Goal: Task Accomplishment & Management: Manage account settings

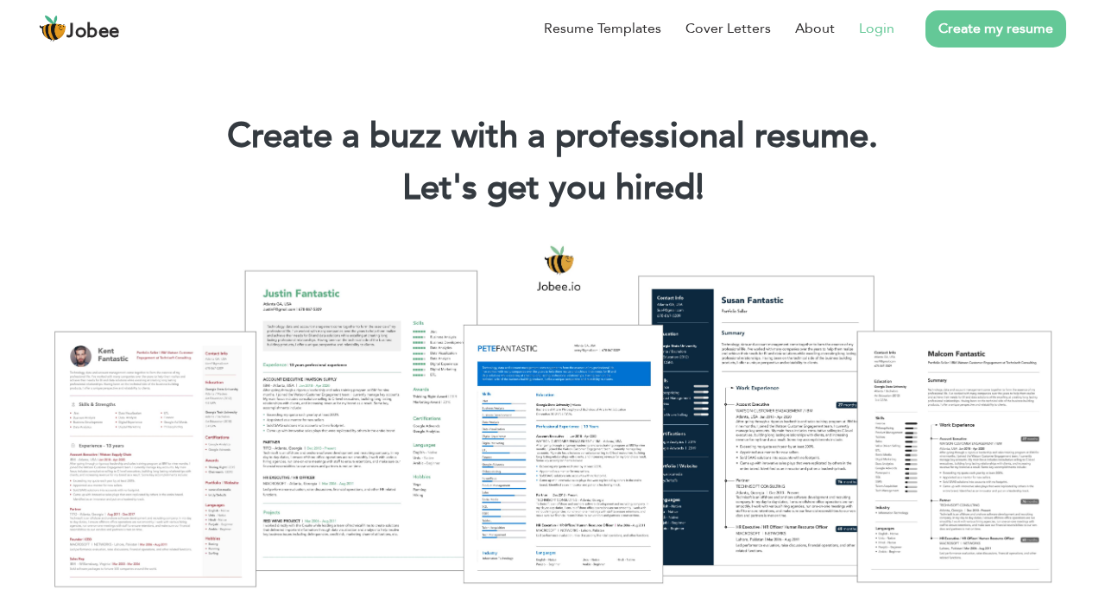
click at [882, 20] on link "Login" at bounding box center [876, 28] width 35 height 21
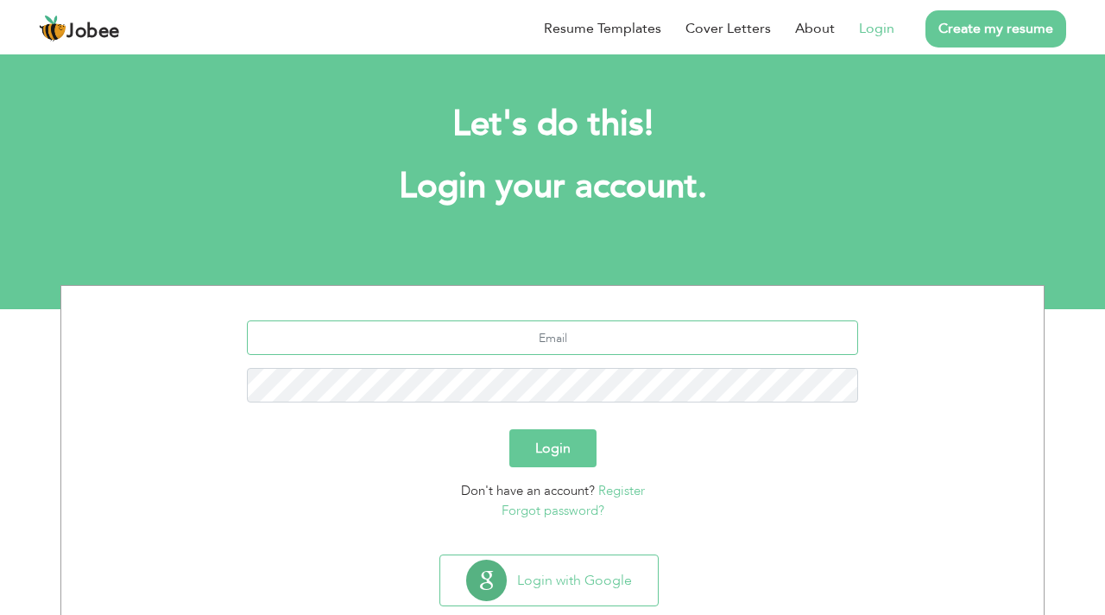
click at [586, 349] on input "text" at bounding box center [553, 337] width 612 height 35
type input "[EMAIL_ADDRESS][DOMAIN_NAME]"
click at [573, 441] on button "Login" at bounding box center [553, 448] width 87 height 38
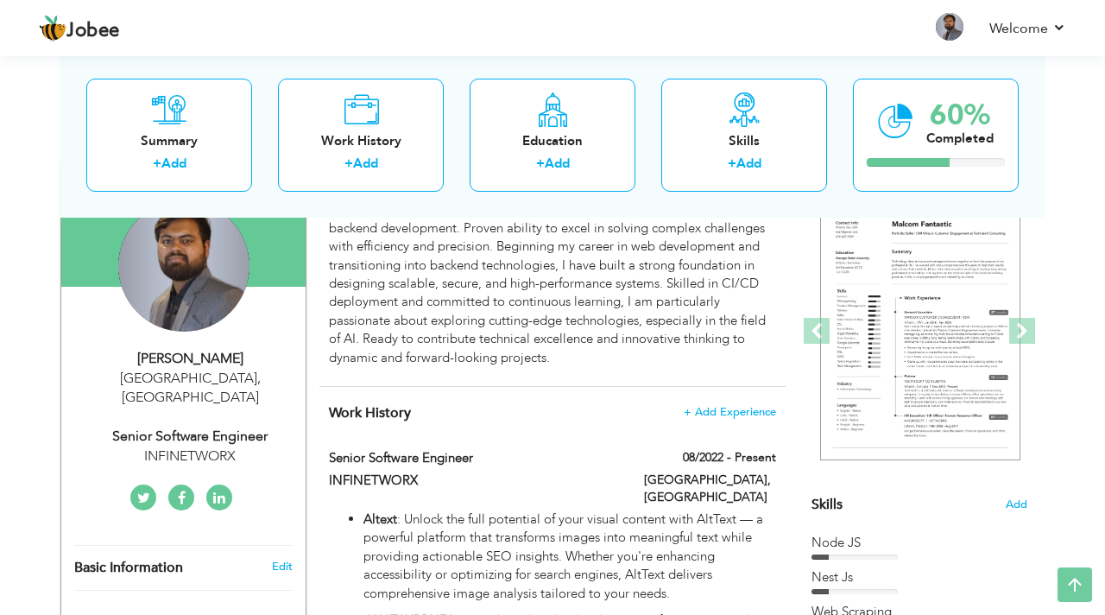
scroll to position [173, 0]
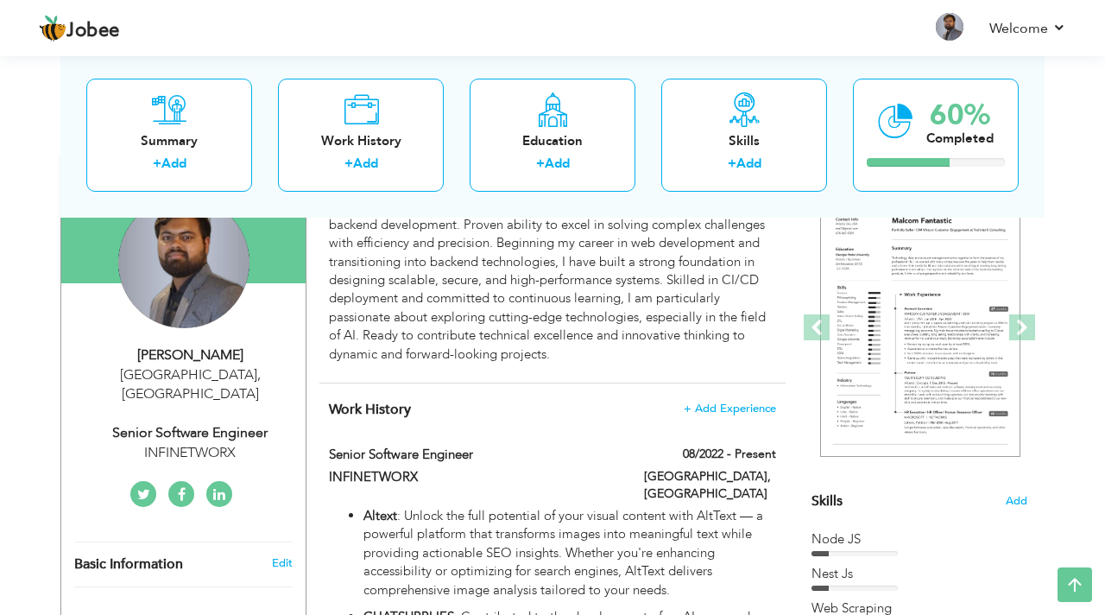
click at [227, 364] on div "[PERSON_NAME]" at bounding box center [189, 355] width 231 height 20
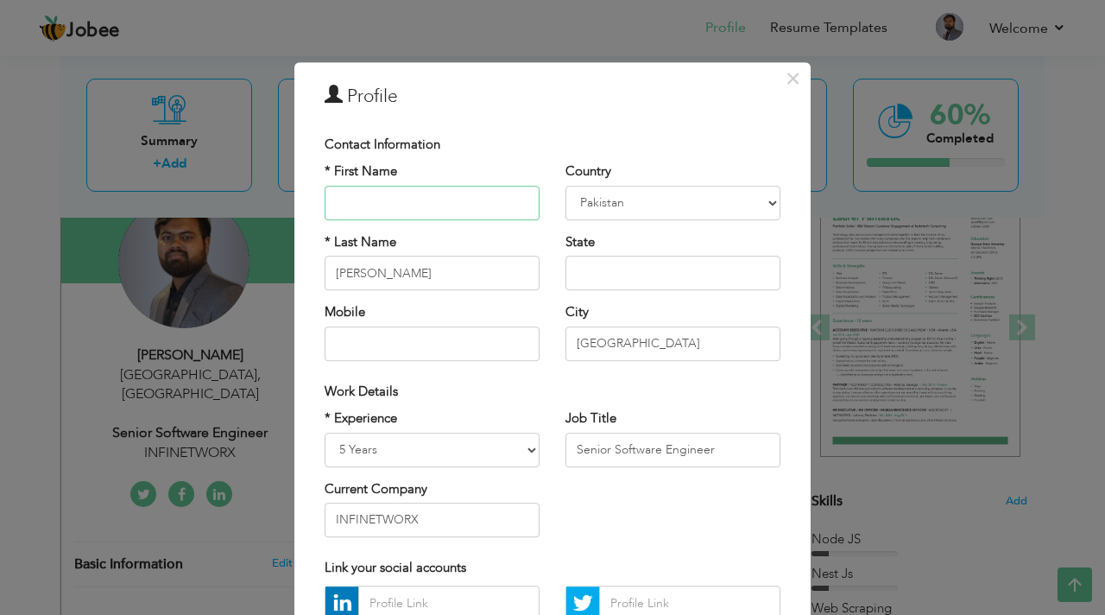
click at [456, 201] on input "text" at bounding box center [432, 203] width 215 height 35
type input "Sr Python"
click at [443, 272] on input "Zaidi" at bounding box center [432, 273] width 215 height 35
type input "Z"
type input "S"
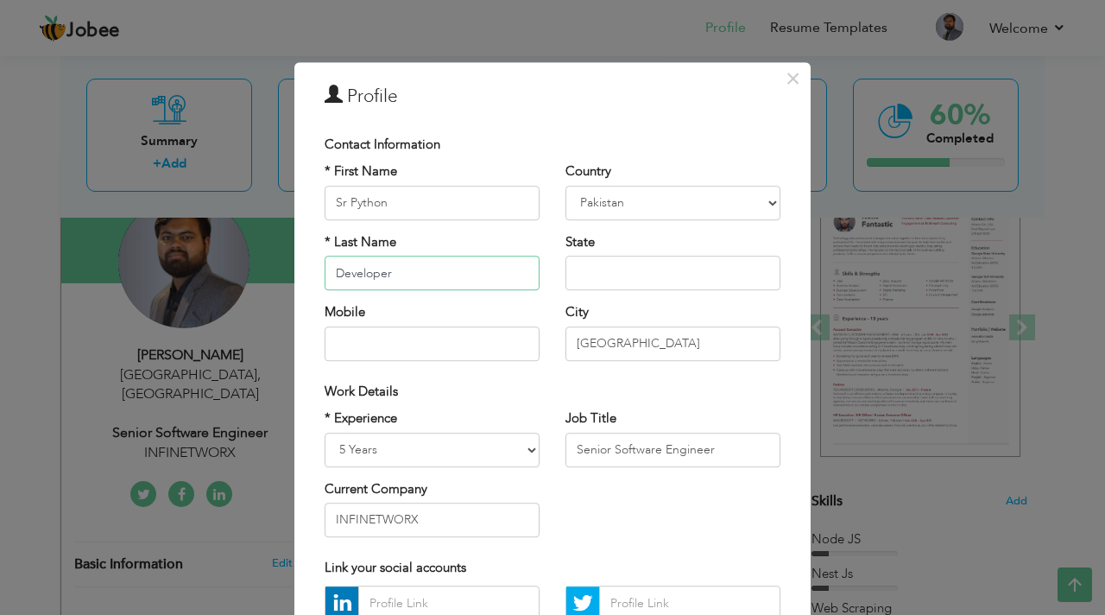
type input "Developer"
click at [740, 215] on select "Afghanistan Albania Algeria American Samoa Andorra Angola Anguilla Antarctica A…" at bounding box center [673, 203] width 215 height 35
click at [624, 342] on input "Lahore" at bounding box center [673, 343] width 215 height 35
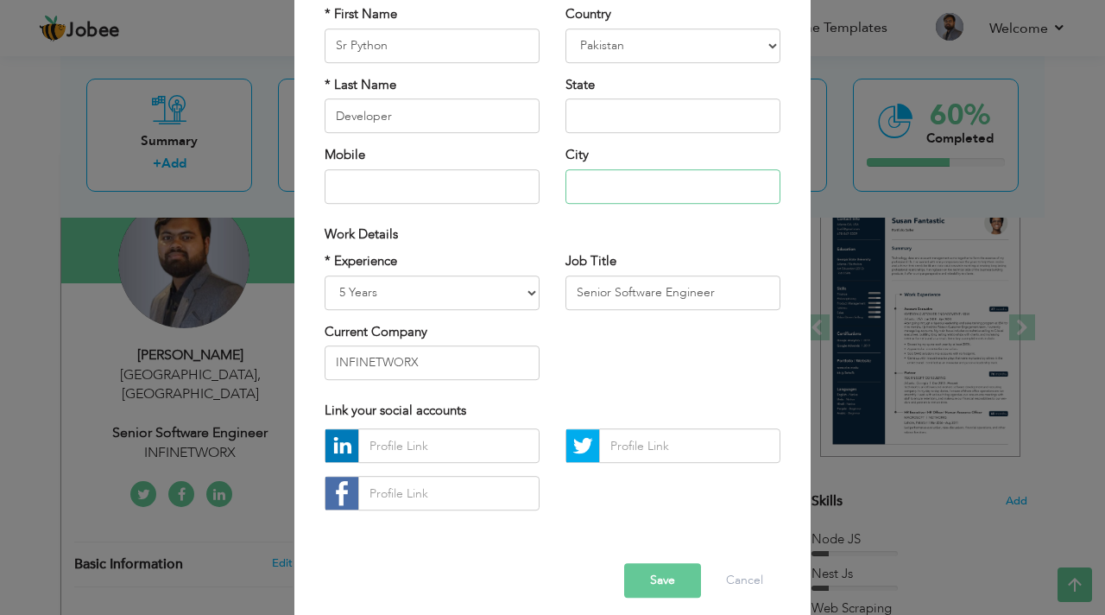
scroll to position [164, 0]
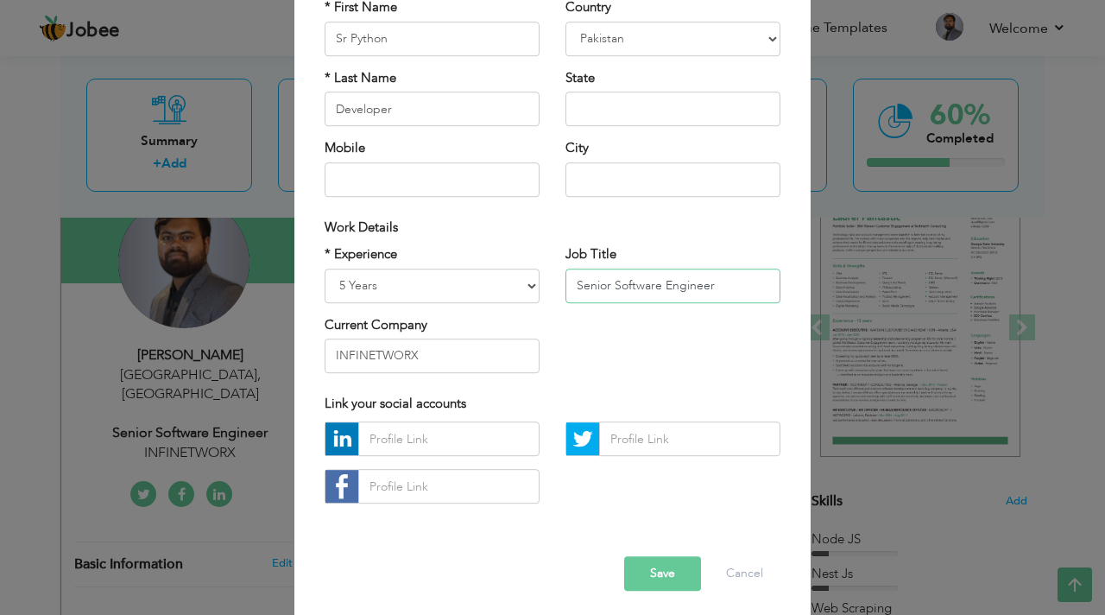
click at [732, 289] on input "Senior Software Engineer" at bounding box center [673, 286] width 215 height 35
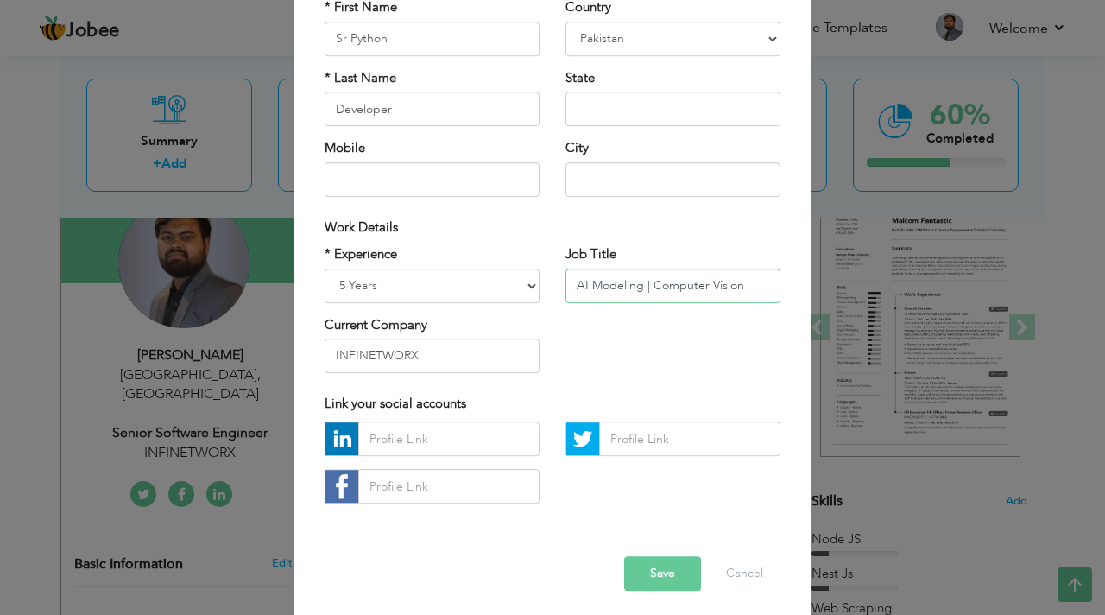
type input "AI Modeling | Computer Vision"
click at [458, 361] on input "INFINETWORX" at bounding box center [432, 356] width 215 height 35
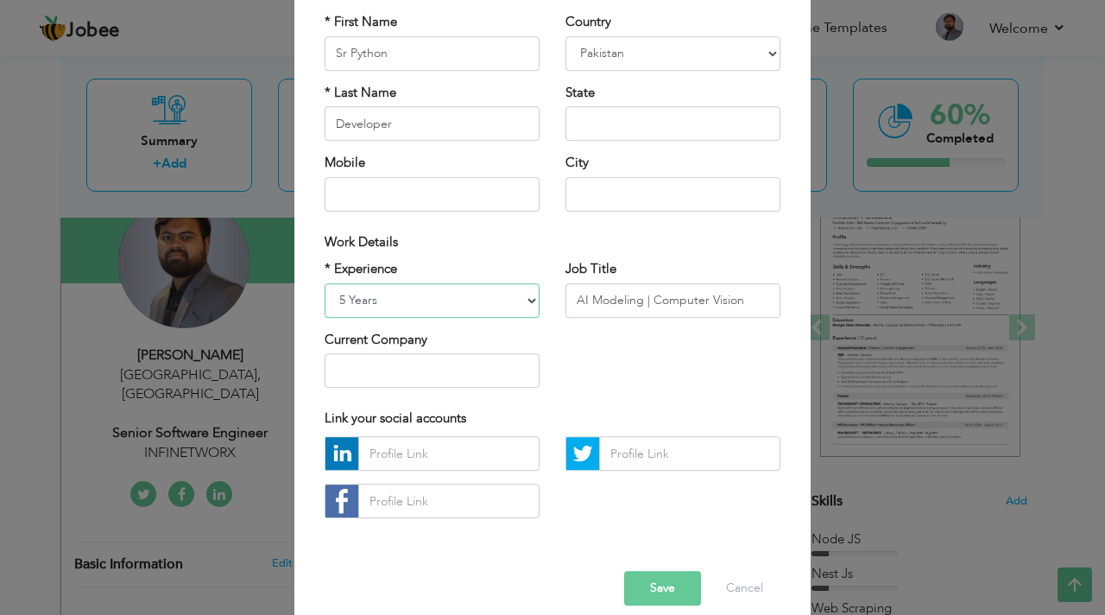
click at [513, 309] on select "Entry Level Less than 1 Year 1 Year 2 Years 3 Years 4 Years 5 Years 6 Years 7 Y…" at bounding box center [432, 300] width 215 height 35
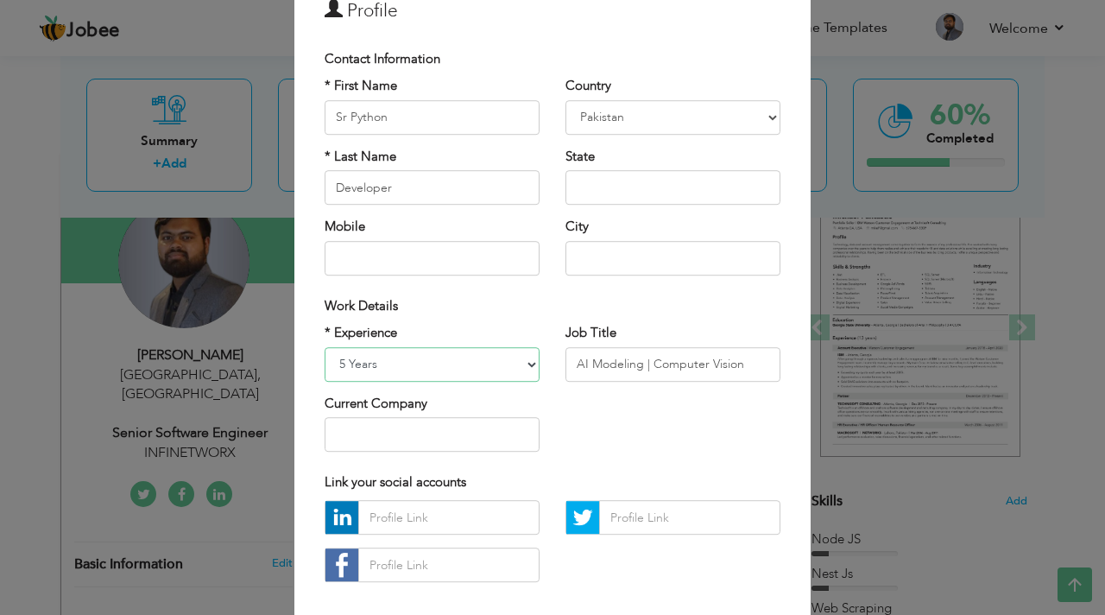
scroll to position [0, 0]
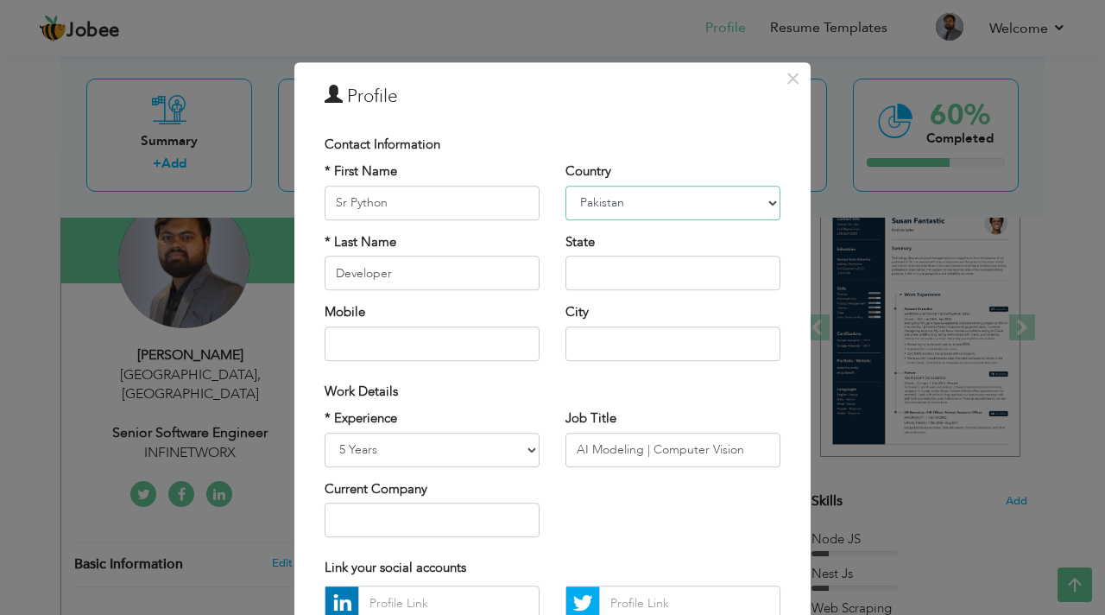
click at [637, 197] on select "Afghanistan Albania Algeria American Samoa Andorra Angola Anguilla Antarctica A…" at bounding box center [673, 203] width 215 height 35
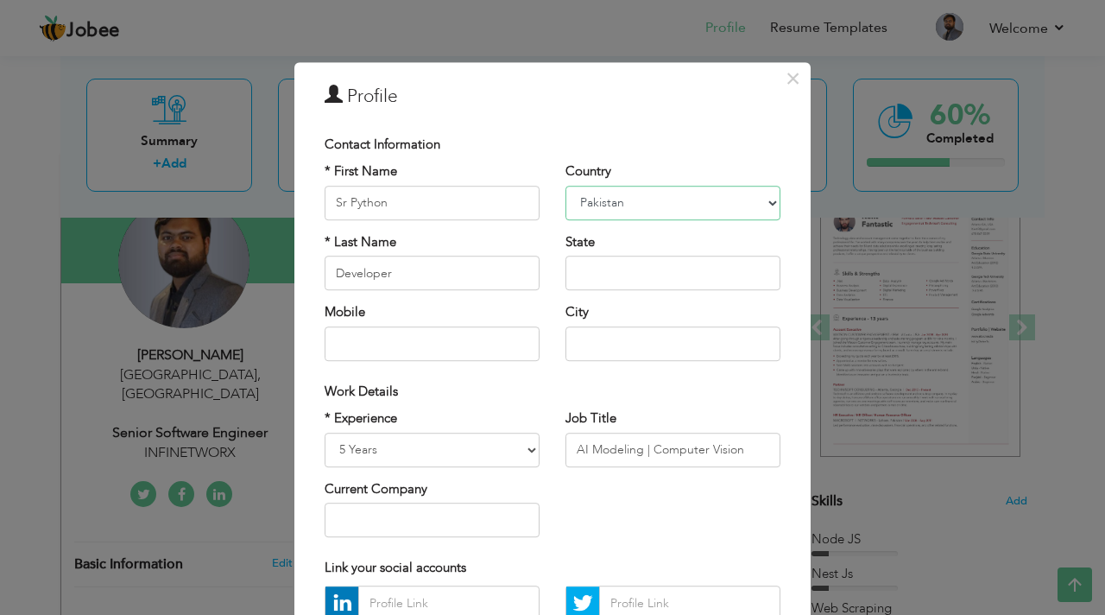
scroll to position [170, 0]
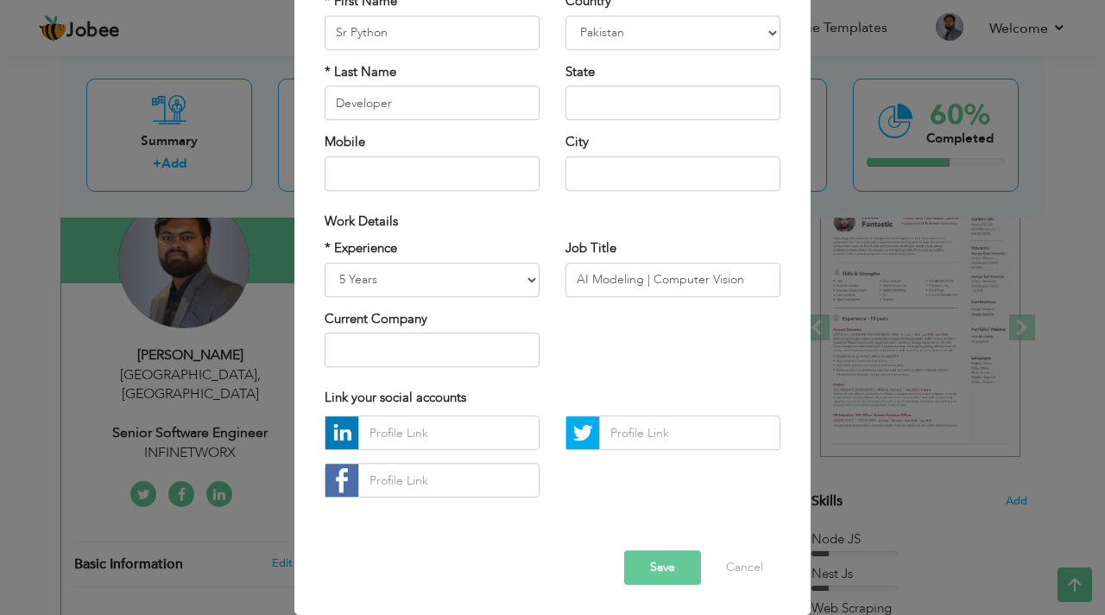
click at [648, 562] on button "Save" at bounding box center [662, 568] width 77 height 35
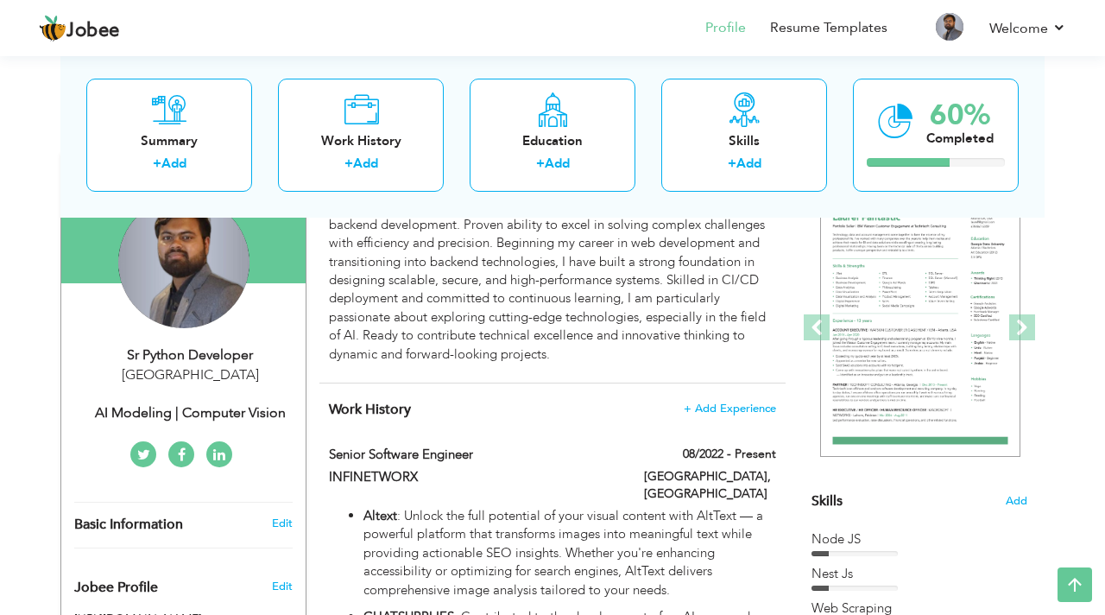
click at [234, 401] on div "Sr Python Developer Pakistan AI Modeling | Computer Vision" at bounding box center [183, 384] width 244 height 78
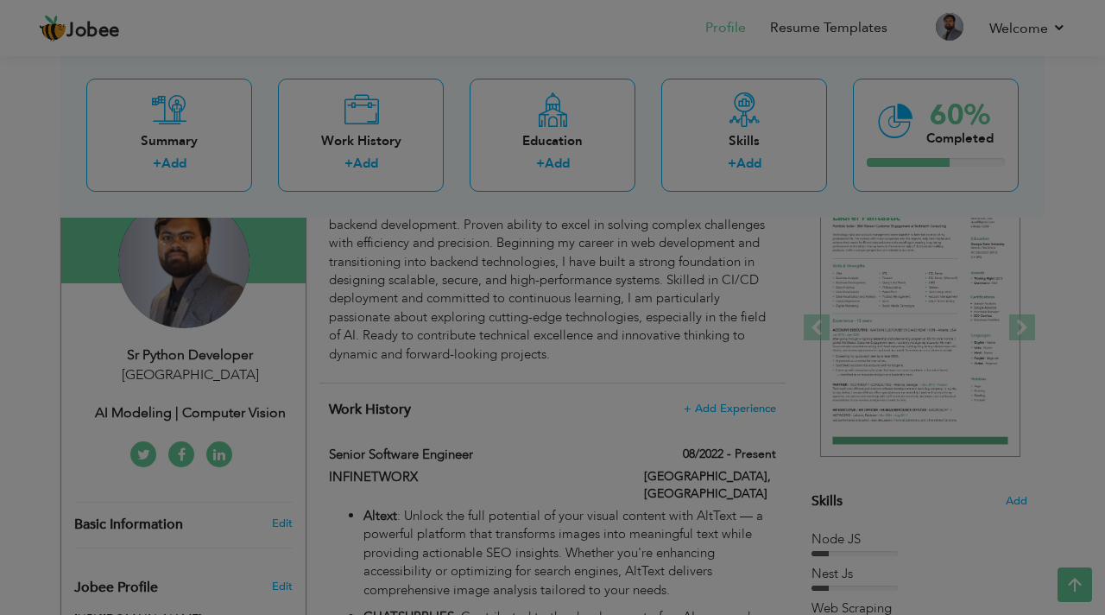
scroll to position [0, 0]
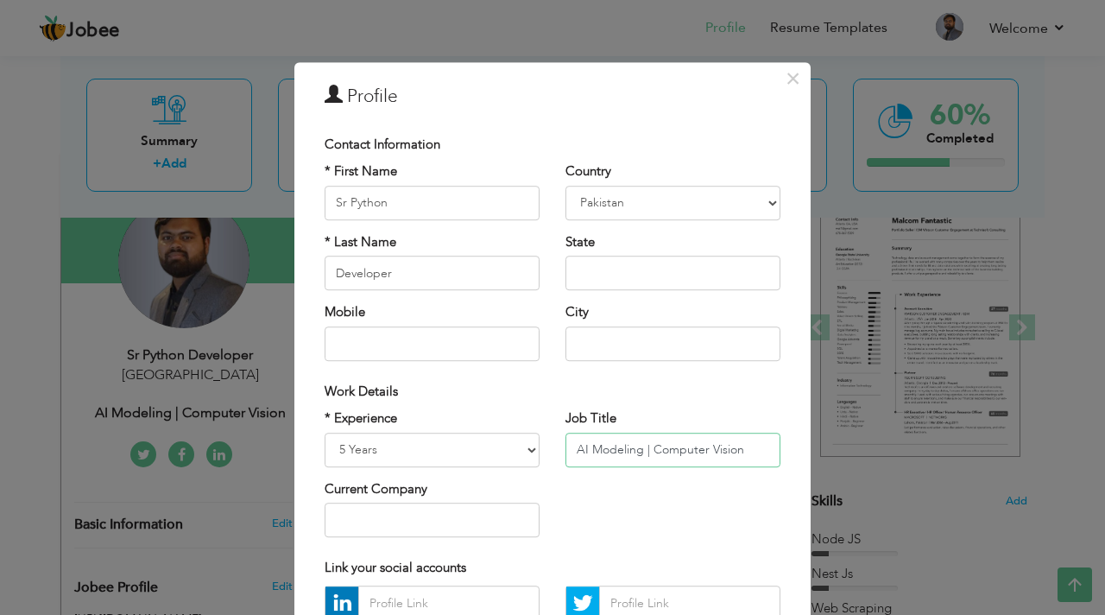
click at [738, 451] on input "AI Modeling | Computer Vision" at bounding box center [673, 450] width 215 height 35
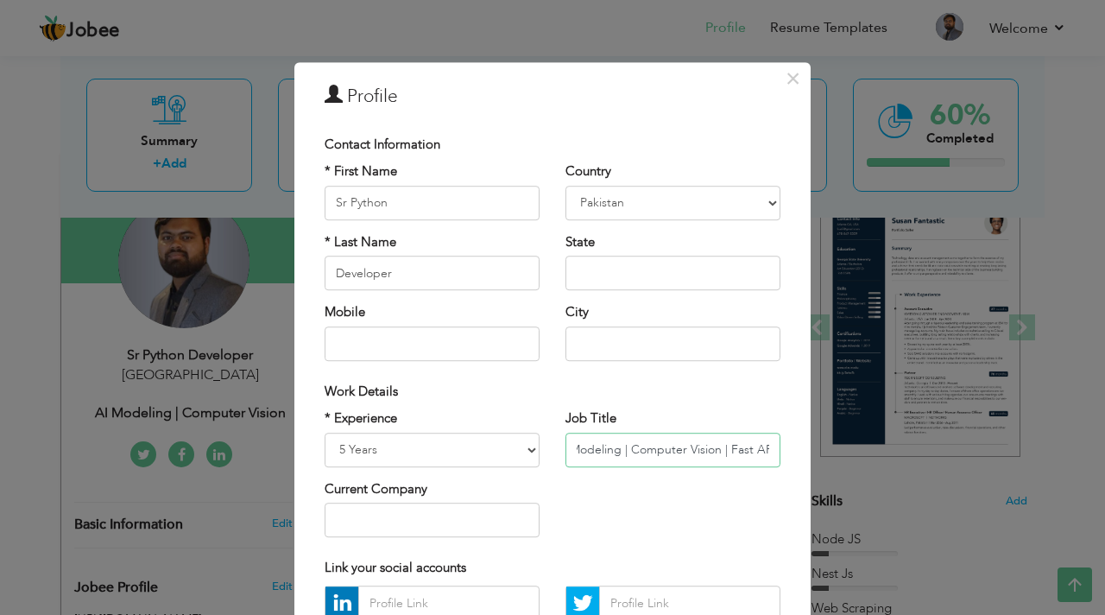
scroll to position [170, 0]
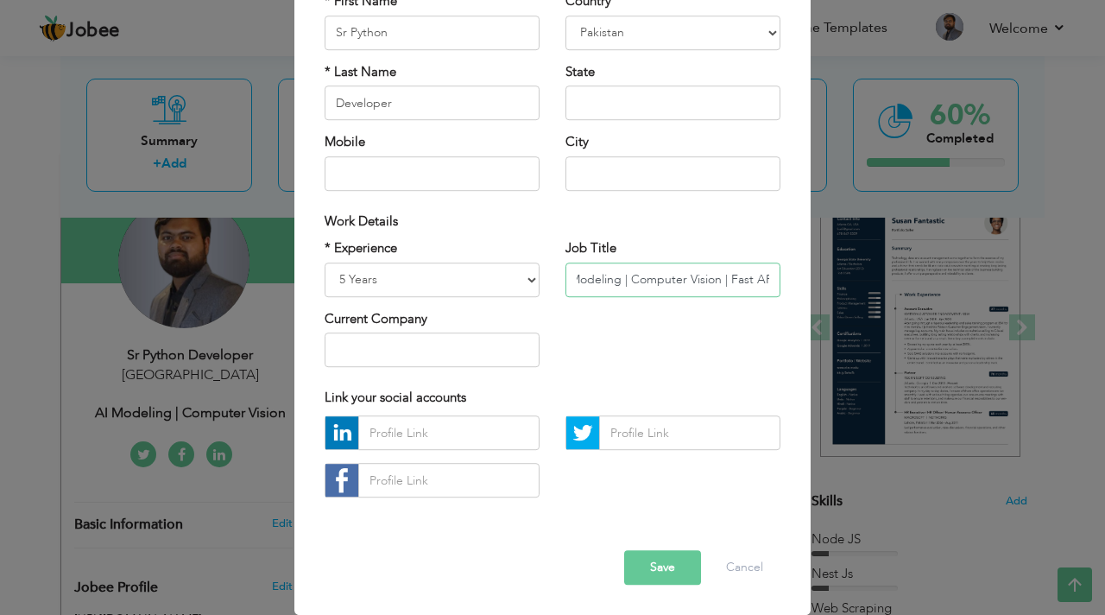
type input "AI Modeling | Computer Vision | Fast API"
click at [656, 575] on button "Save" at bounding box center [662, 568] width 77 height 35
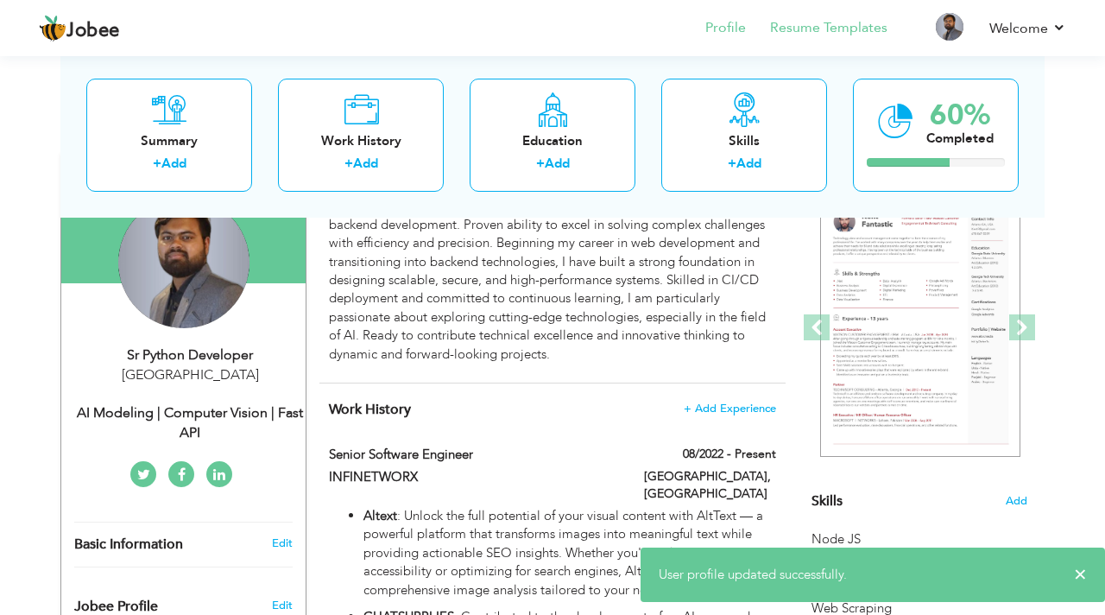
click at [826, 13] on li "Resume Templates" at bounding box center [817, 29] width 142 height 47
click at [822, 29] on link "Resume Templates" at bounding box center [828, 28] width 117 height 20
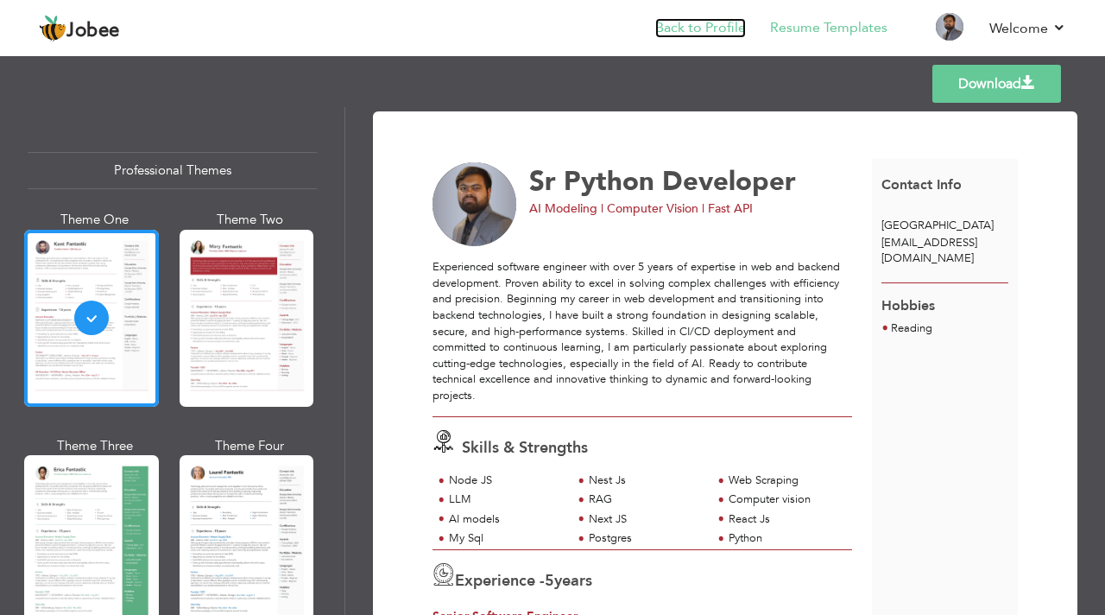
click at [700, 27] on link "Back to Profile" at bounding box center [701, 28] width 91 height 20
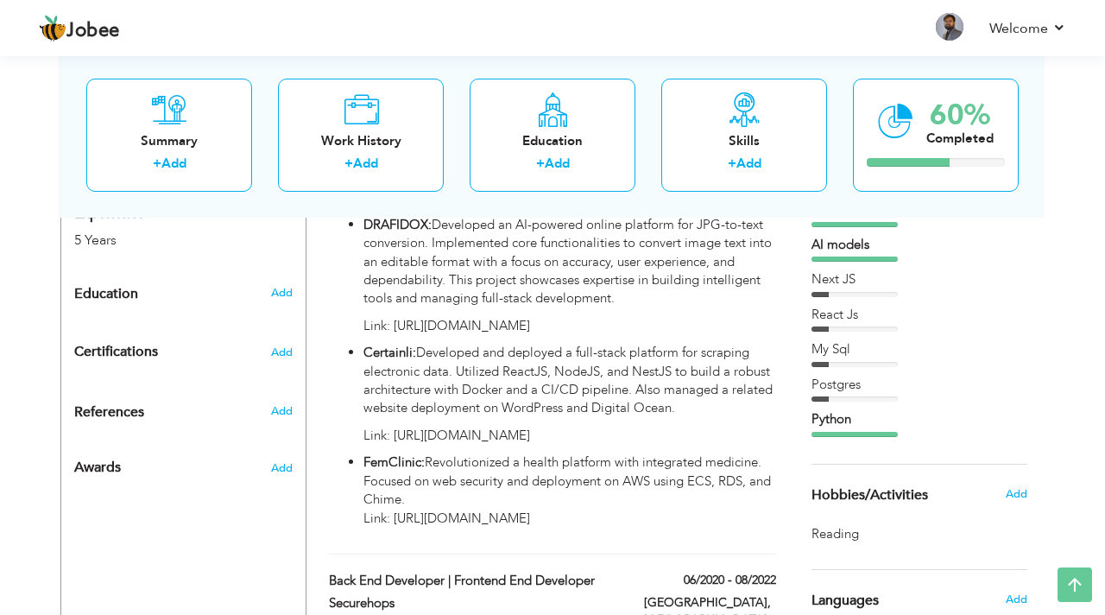
scroll to position [682, 0]
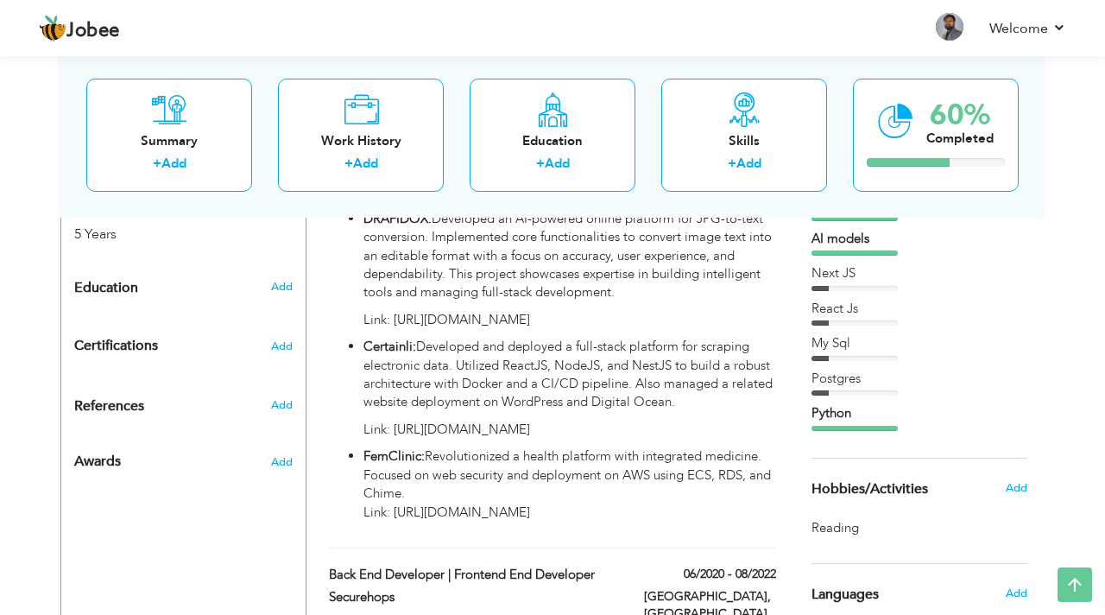
click at [935, 509] on div "Hobbies/Activities Add" at bounding box center [920, 489] width 242 height 60
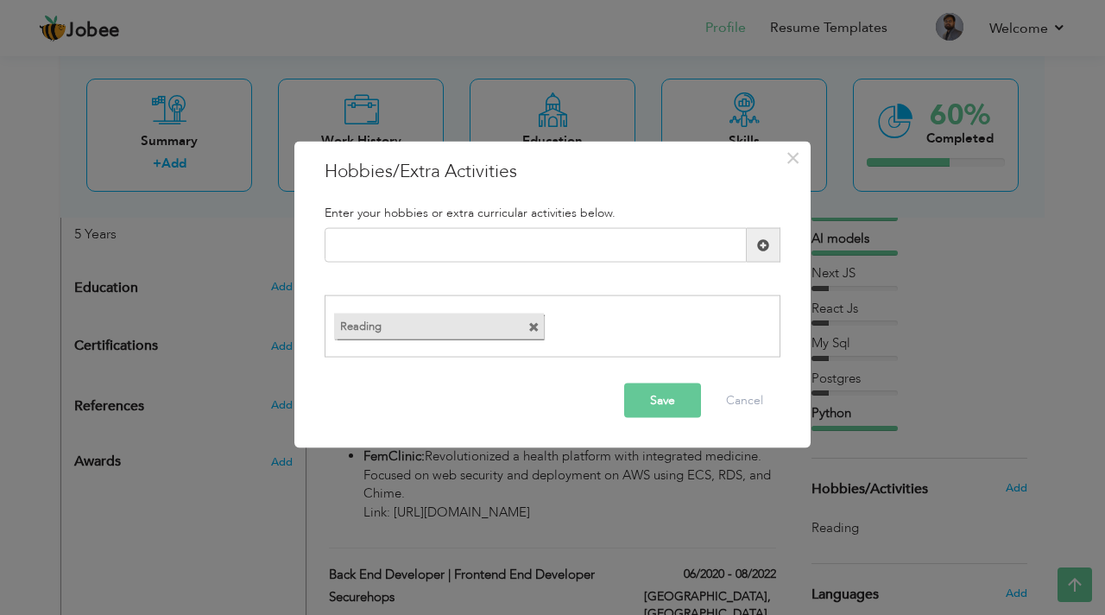
click at [535, 331] on span at bounding box center [534, 326] width 11 height 11
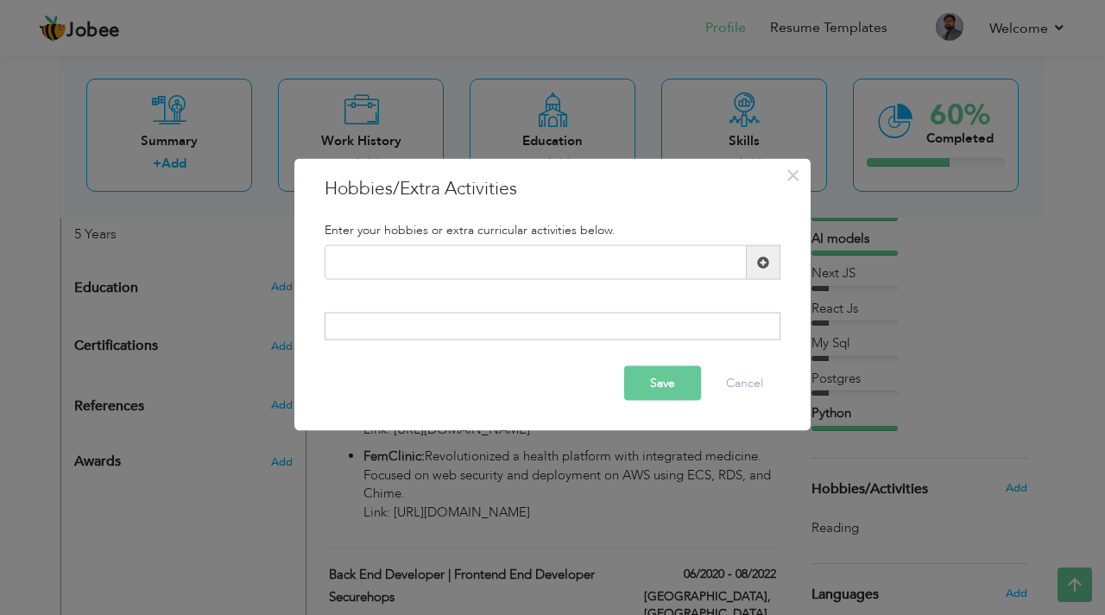
click at [694, 379] on button "Save" at bounding box center [662, 382] width 77 height 35
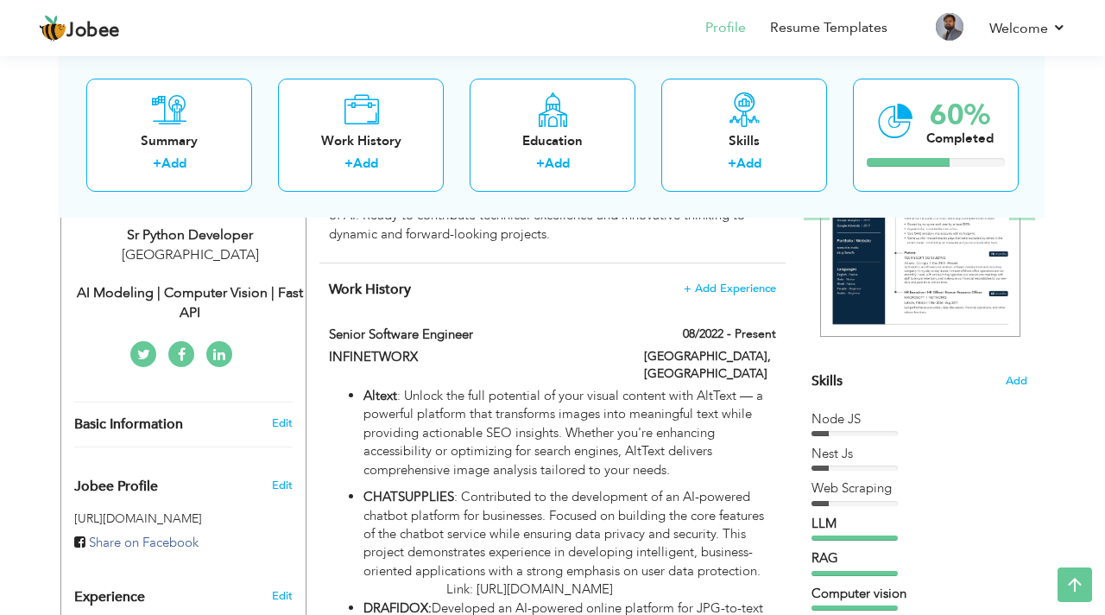
scroll to position [296, 0]
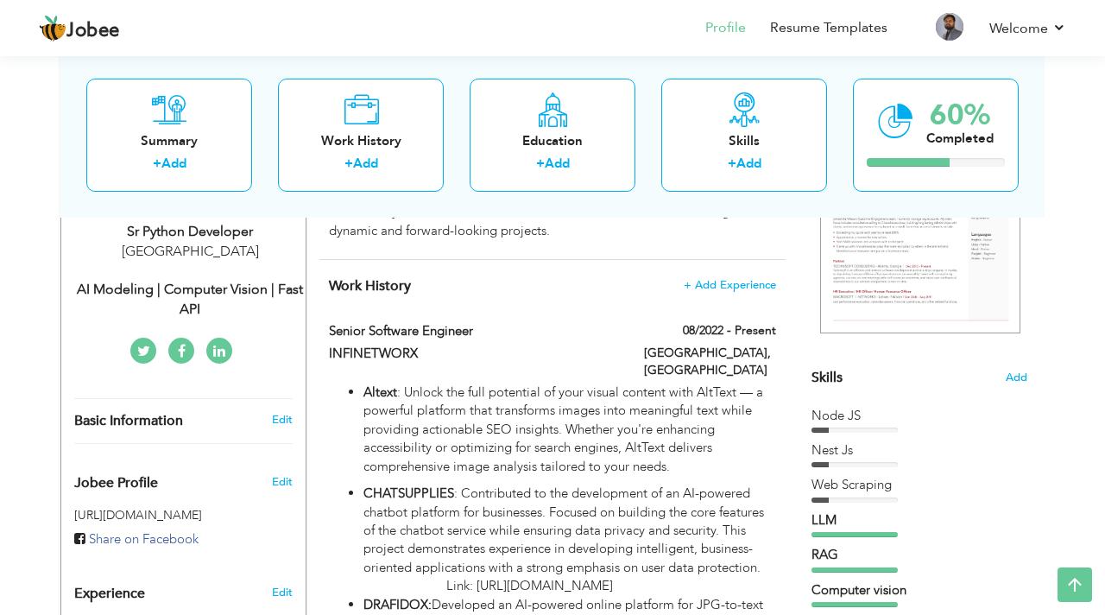
click at [190, 263] on div "Sr Python Developer Pakistan AI Modeling | Computer Vision | Fast API" at bounding box center [183, 271] width 244 height 98
type input "Sr Python"
type input "Developer"
select select "number:166"
select select "number:7"
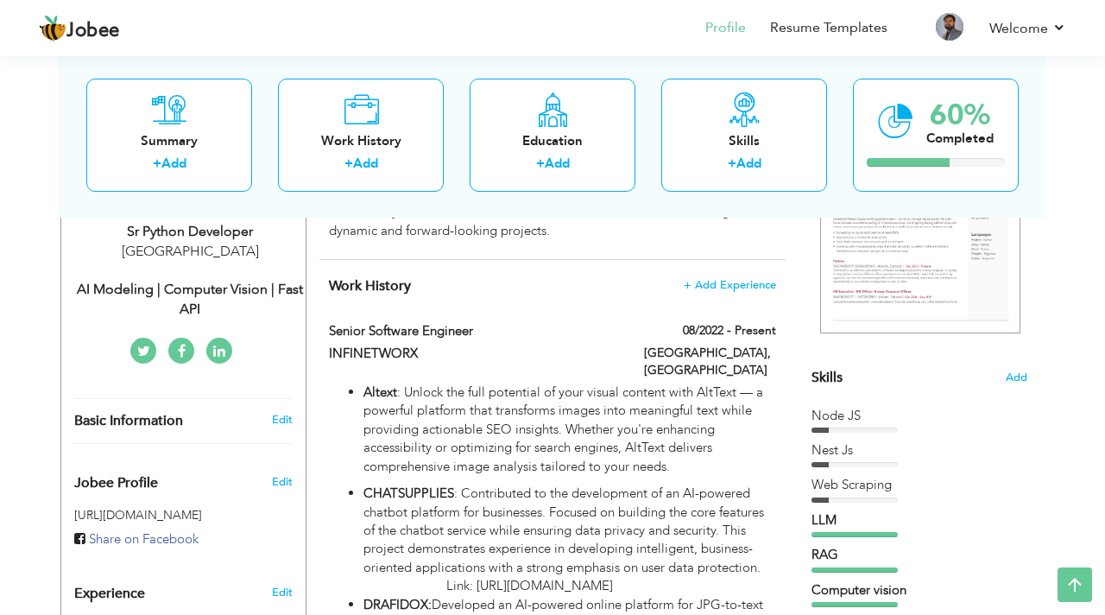
type input "AI Modeling | Computer Vision | Fast API"
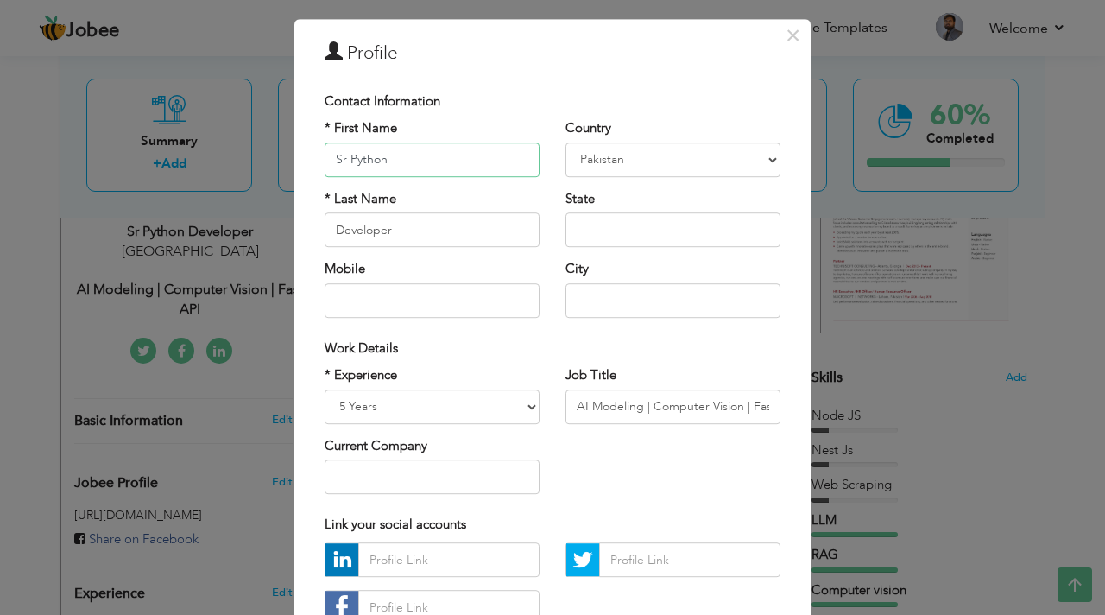
scroll to position [0, 0]
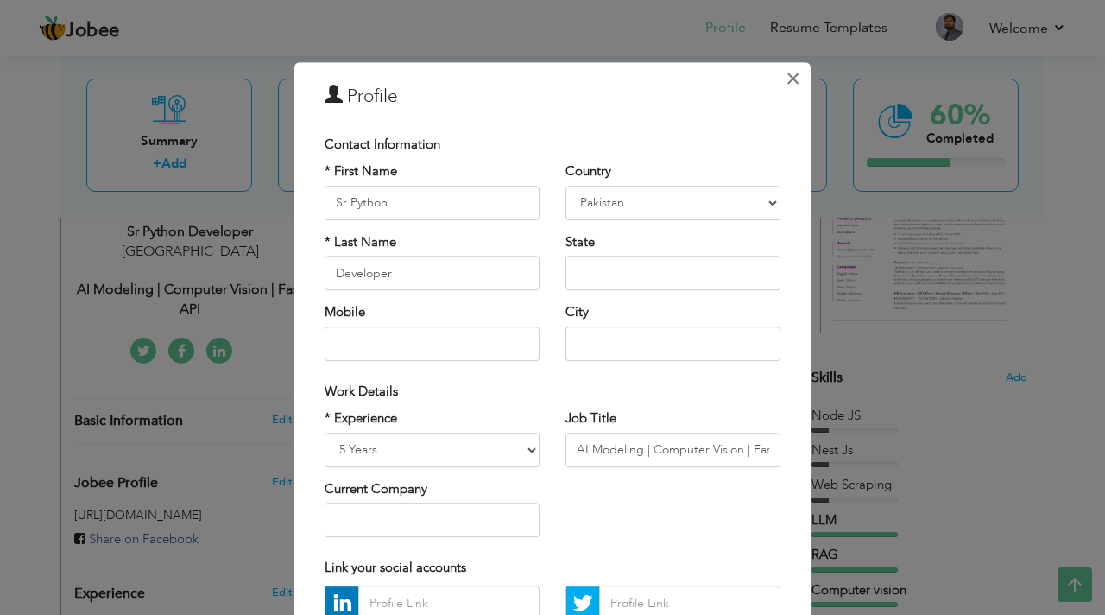
click at [790, 73] on span "×" at bounding box center [793, 78] width 15 height 31
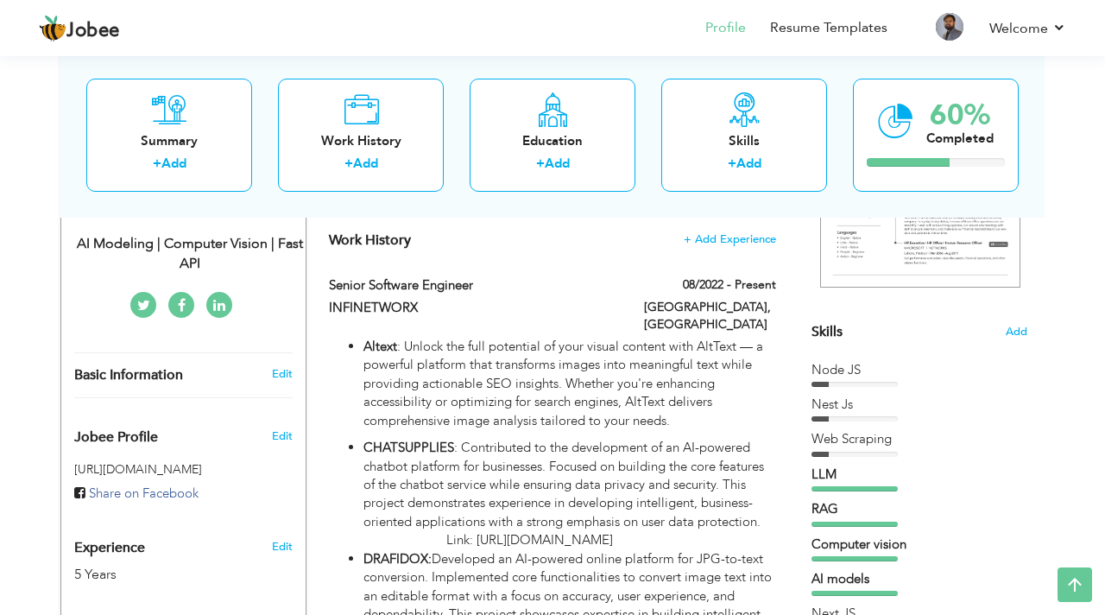
scroll to position [333, 0]
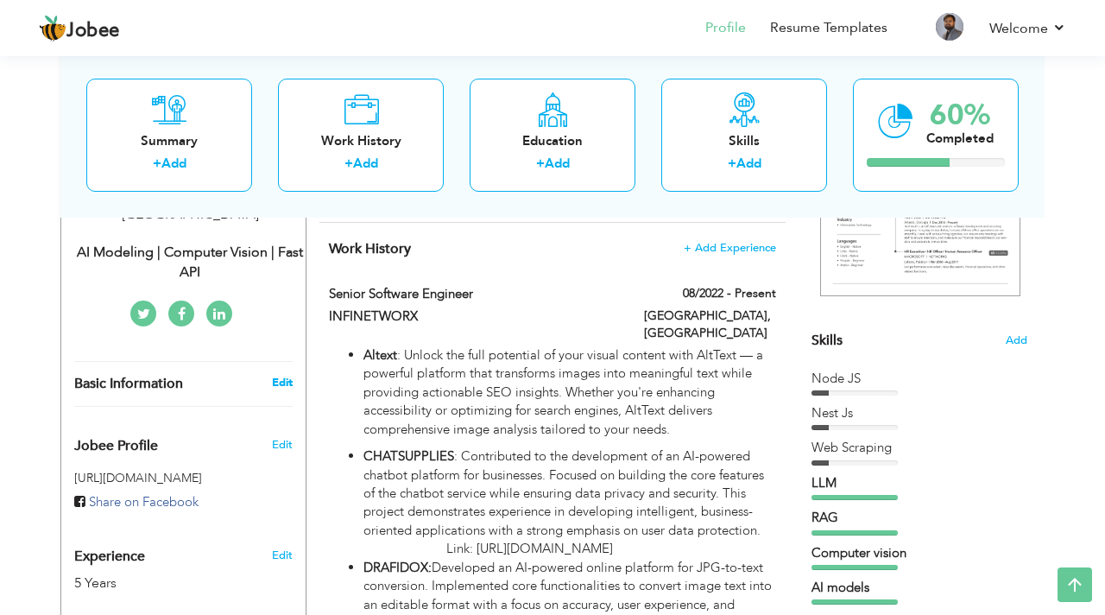
click at [281, 380] on link "Edit" at bounding box center [282, 383] width 21 height 16
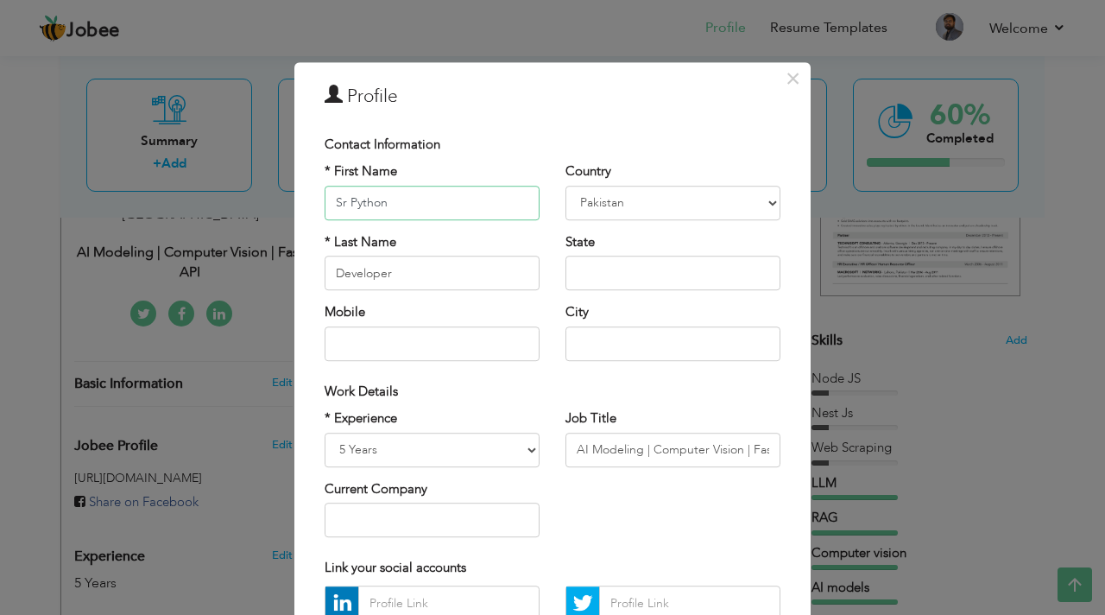
scroll to position [16, 0]
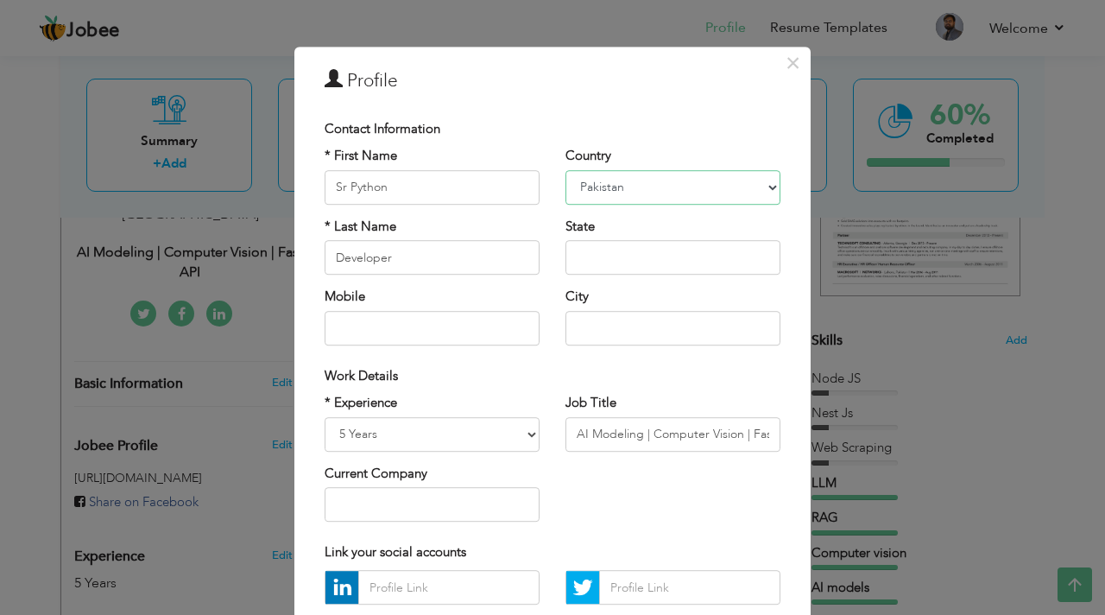
click at [722, 187] on select "Afghanistan Albania Algeria American Samoa Andorra Angola Anguilla Antarctica A…" at bounding box center [673, 187] width 215 height 35
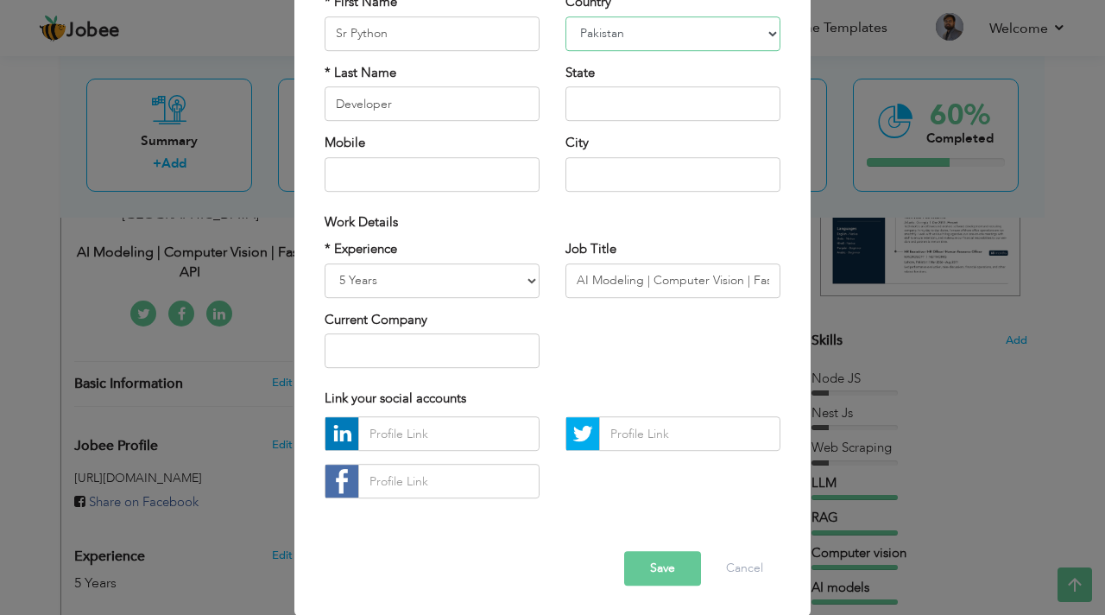
scroll to position [170, 0]
click at [649, 575] on button "Save" at bounding box center [662, 568] width 77 height 35
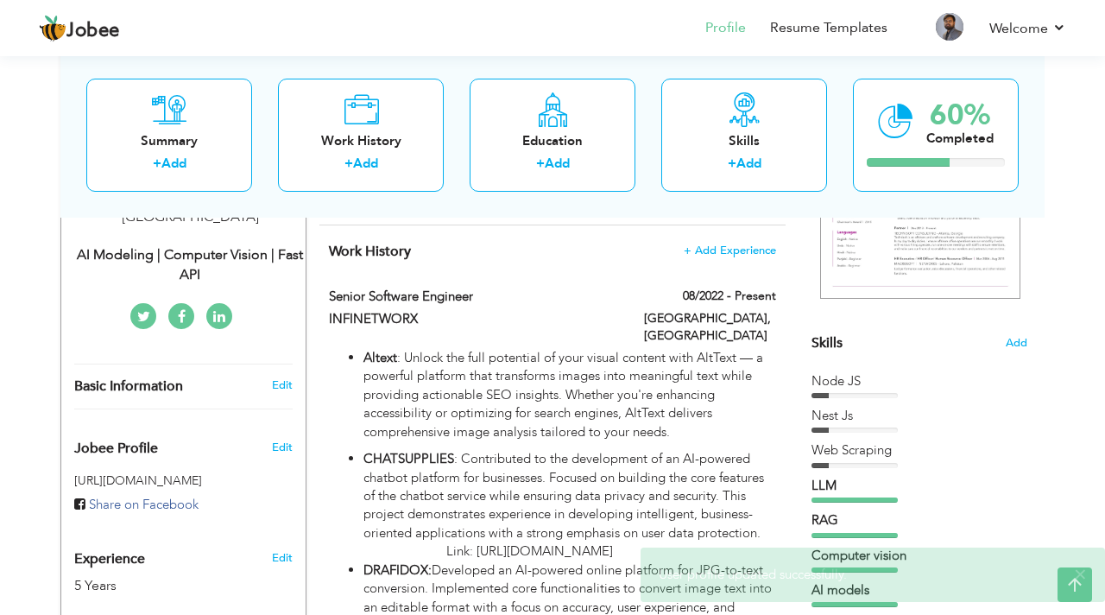
scroll to position [340, 0]
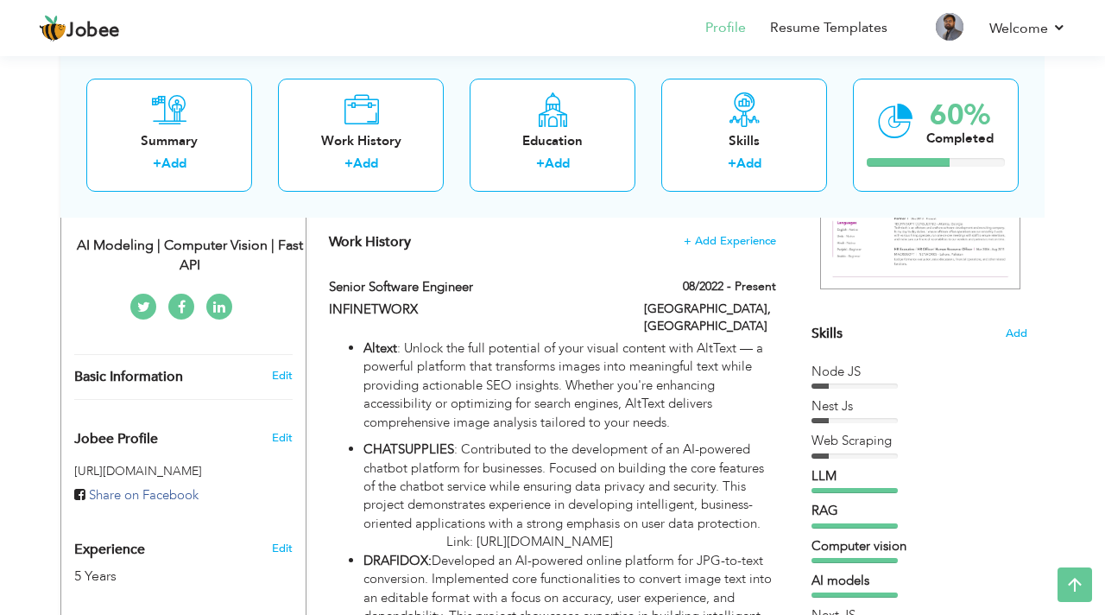
click at [276, 424] on div "Edit" at bounding box center [285, 433] width 41 height 41
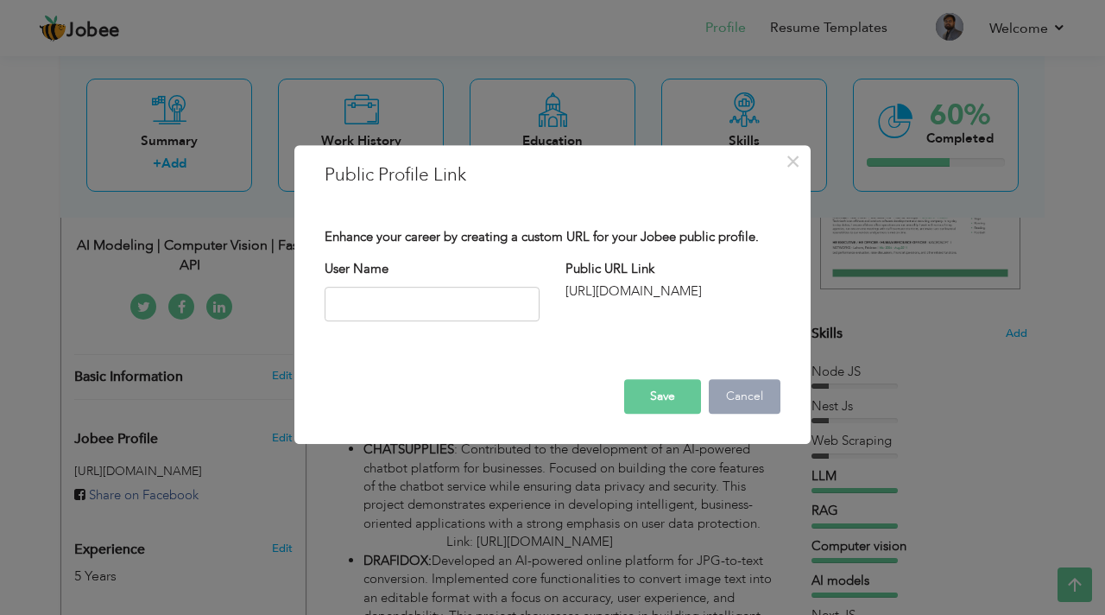
click at [775, 398] on button "Cancel" at bounding box center [745, 396] width 72 height 35
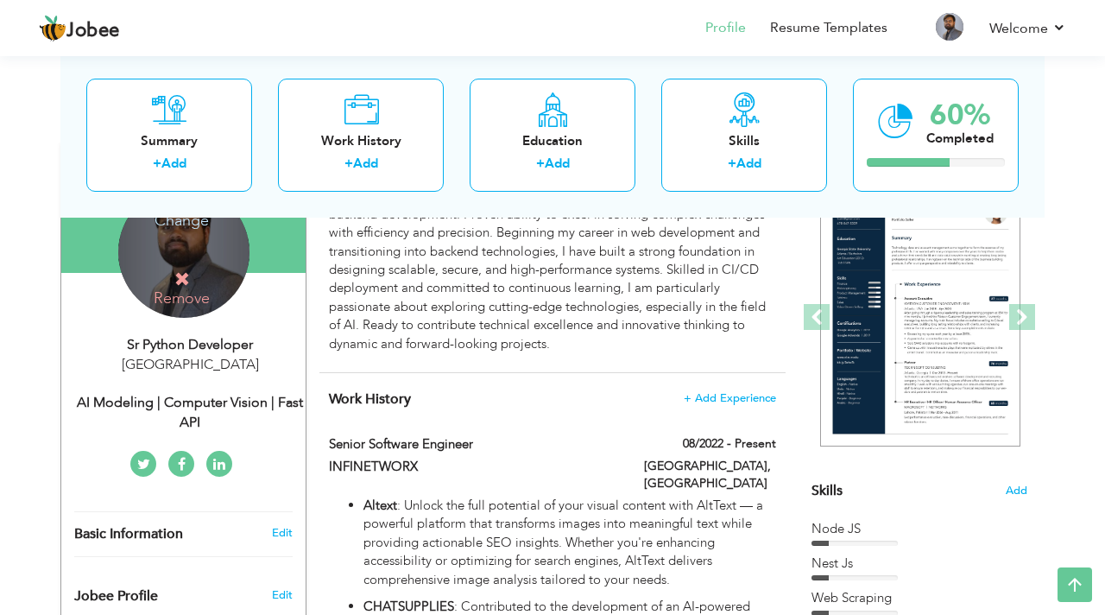
scroll to position [189, 0]
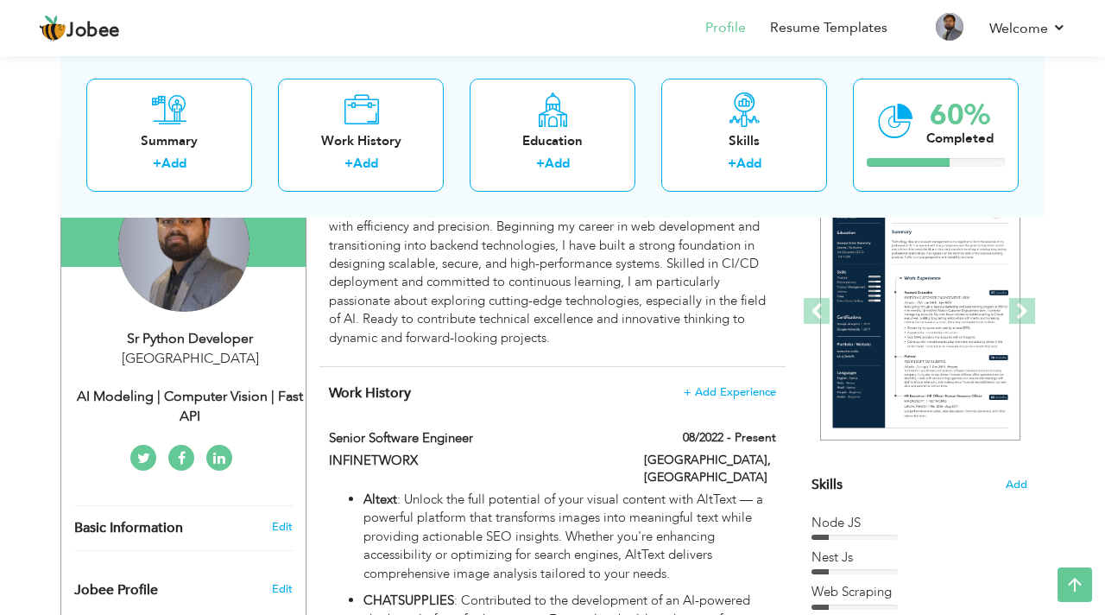
click at [219, 326] on div "Change Remove" at bounding box center [183, 255] width 219 height 149
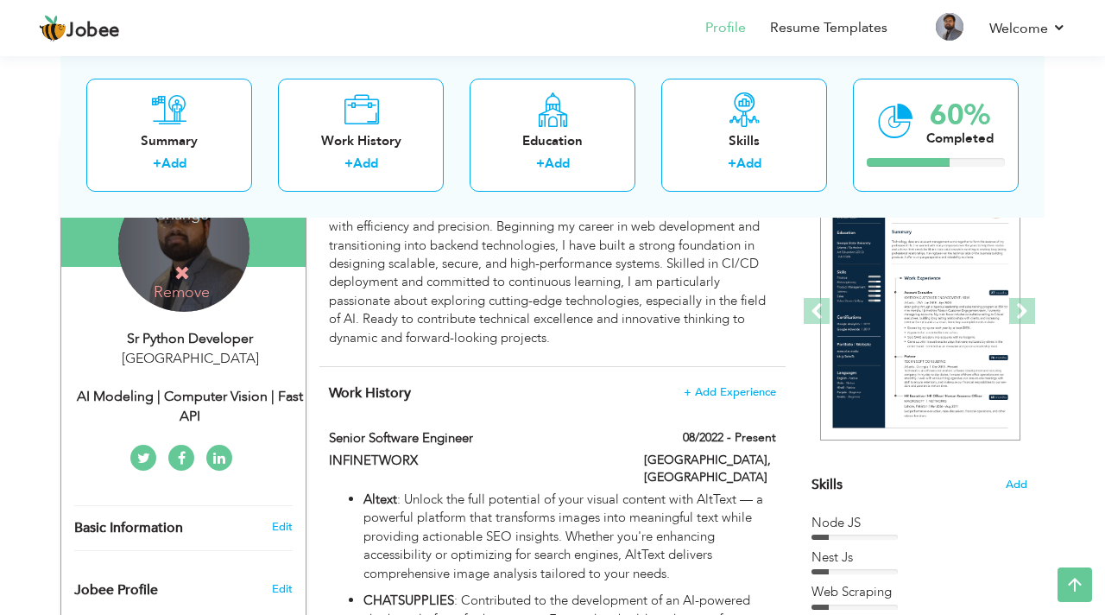
click at [187, 265] on icon at bounding box center [182, 273] width 16 height 16
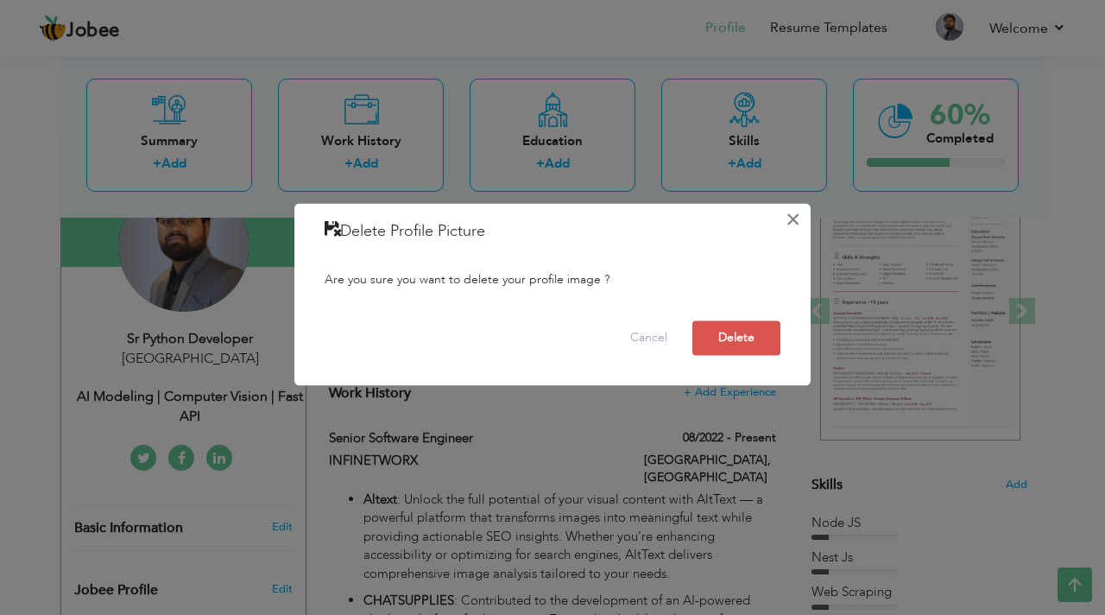
click at [793, 225] on button "×" at bounding box center [793, 220] width 28 height 28
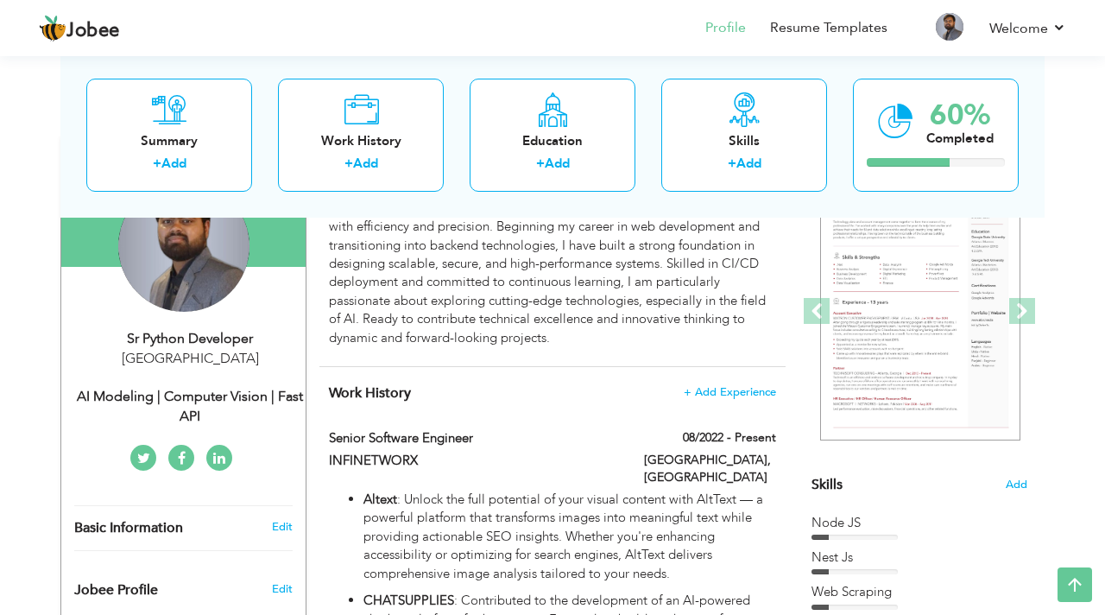
click at [193, 394] on div "AI Modeling | Computer Vision | Fast API" at bounding box center [189, 407] width 231 height 40
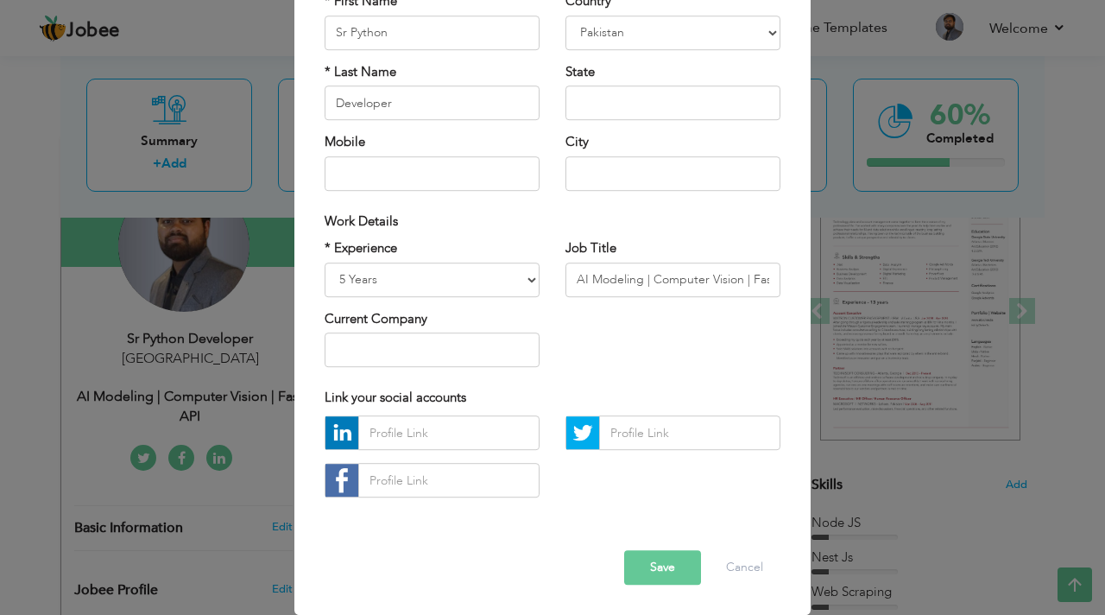
scroll to position [0, 0]
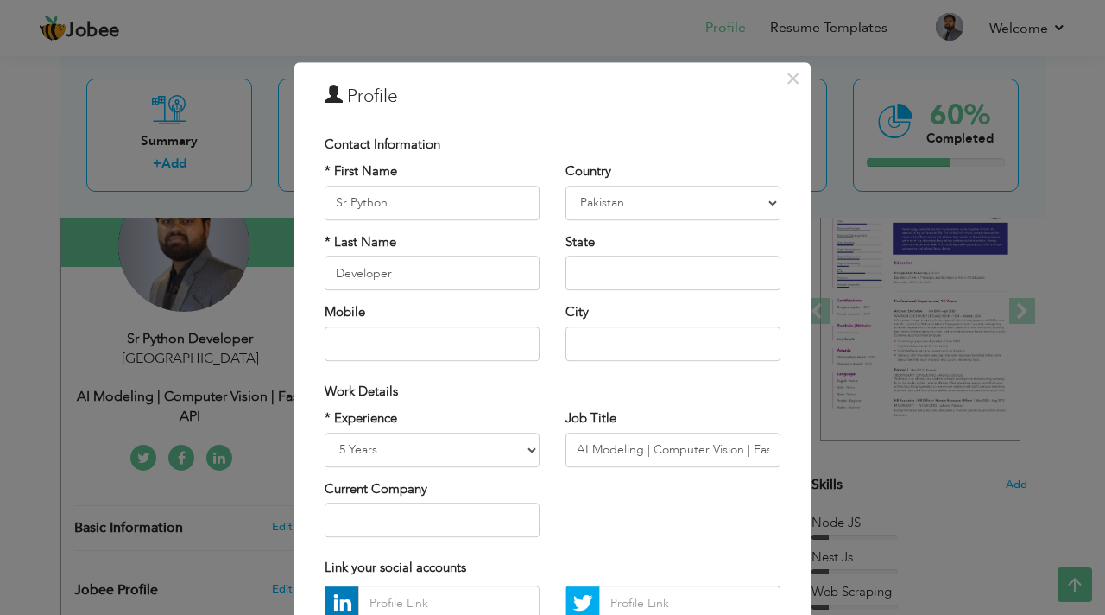
click at [678, 220] on div "Country Afghanistan Albania Algeria American Samoa Andorra Angola Anguilla Anta…" at bounding box center [673, 268] width 241 height 211
click at [687, 209] on select "Afghanistan Albania Algeria American Samoa Andorra Angola Anguilla Antarctica A…" at bounding box center [673, 203] width 215 height 35
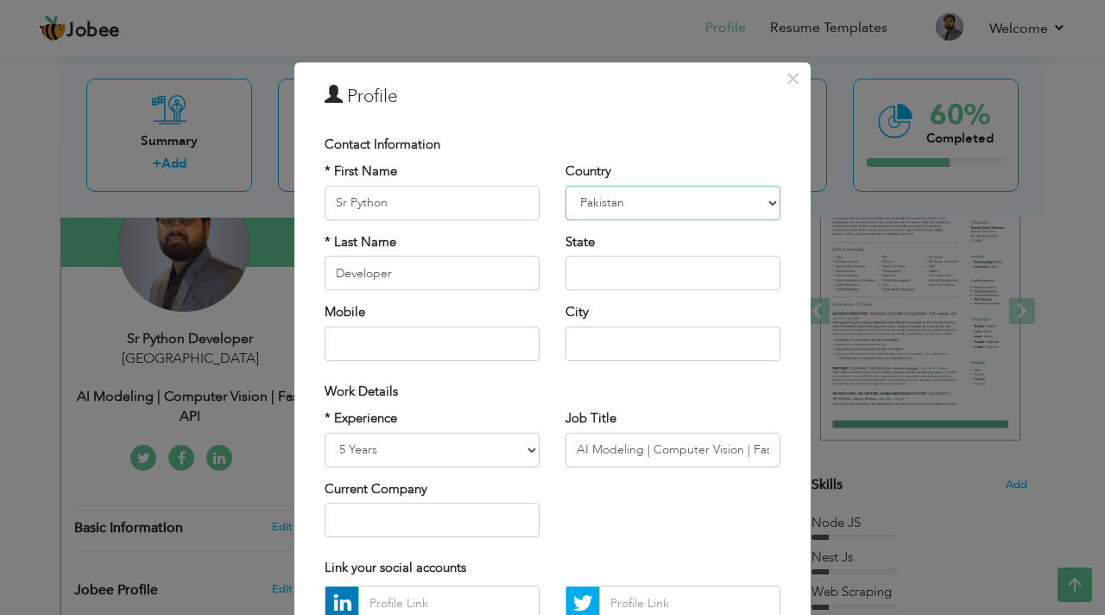
scroll to position [170, 0]
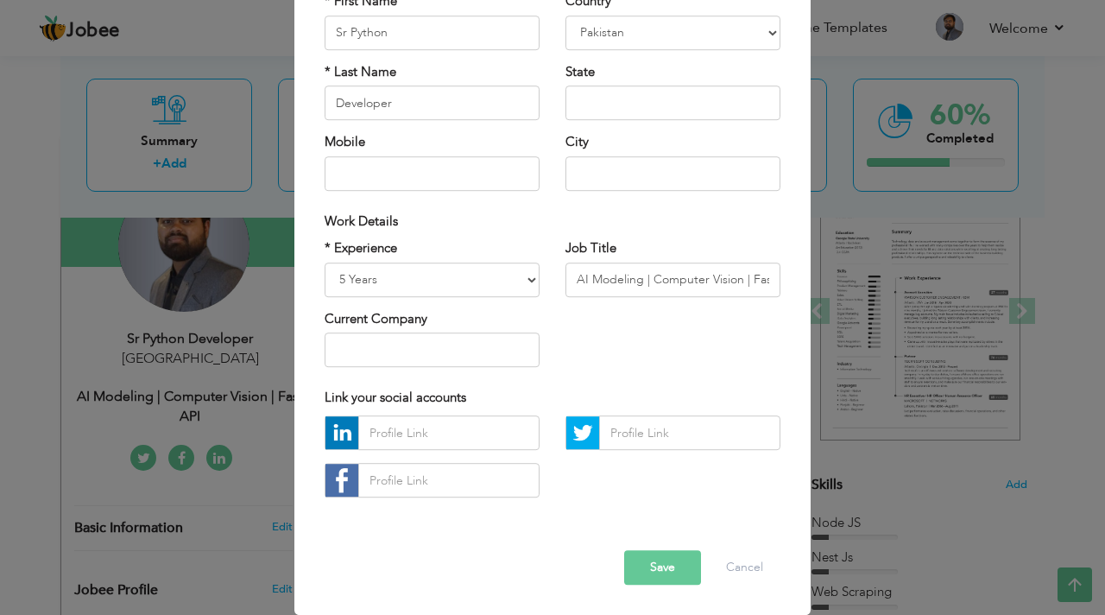
click at [663, 554] on button "Save" at bounding box center [662, 568] width 77 height 35
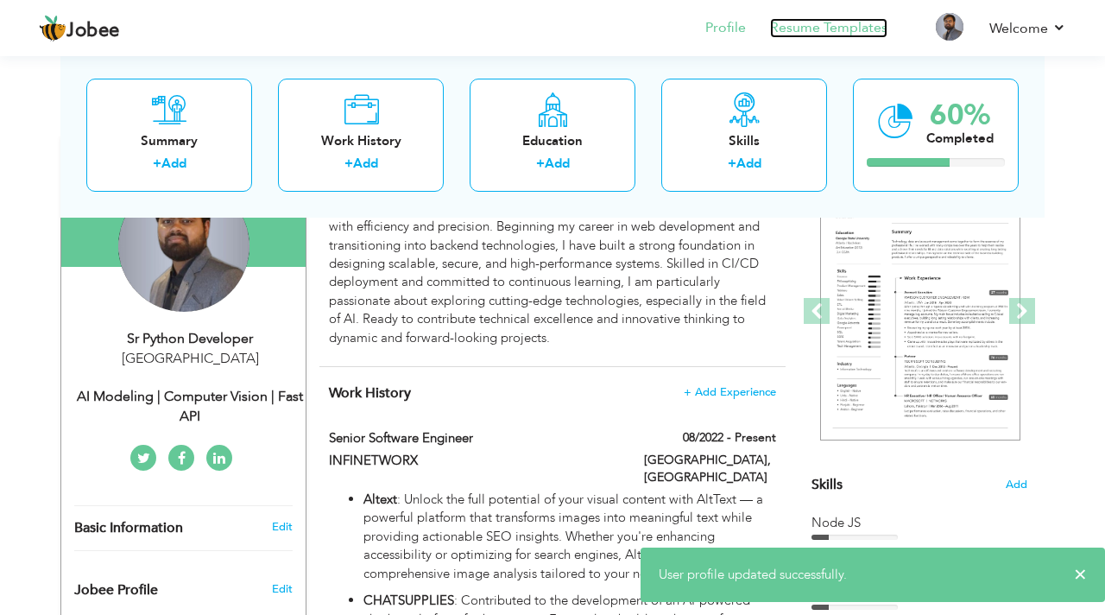
click at [839, 33] on link "Resume Templates" at bounding box center [828, 28] width 117 height 20
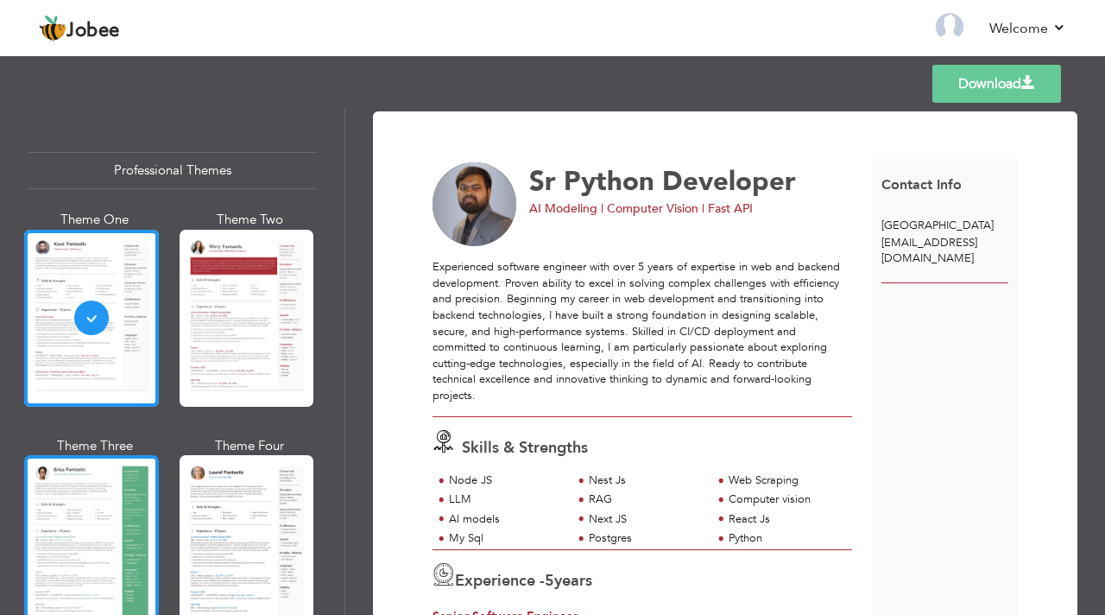
click at [84, 509] on div at bounding box center [91, 543] width 135 height 177
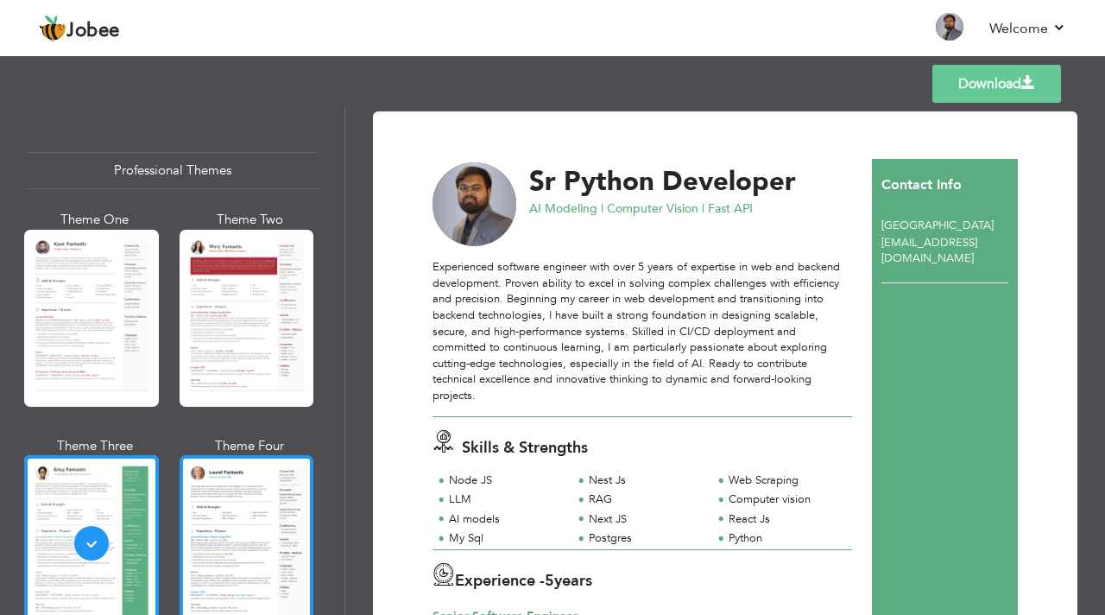
click at [180, 497] on div at bounding box center [247, 543] width 135 height 177
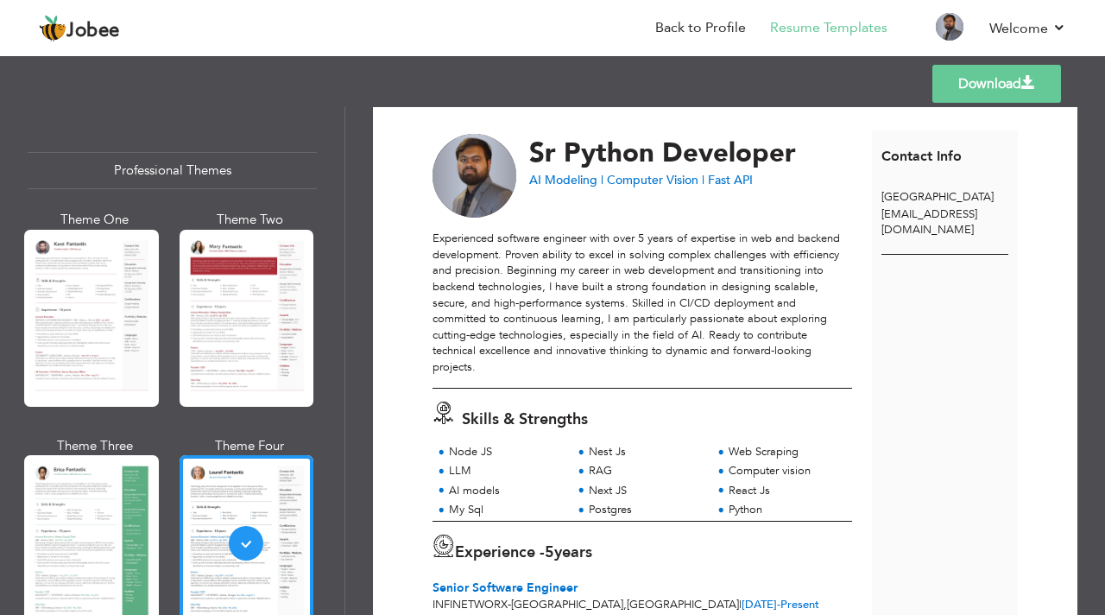
scroll to position [40, 0]
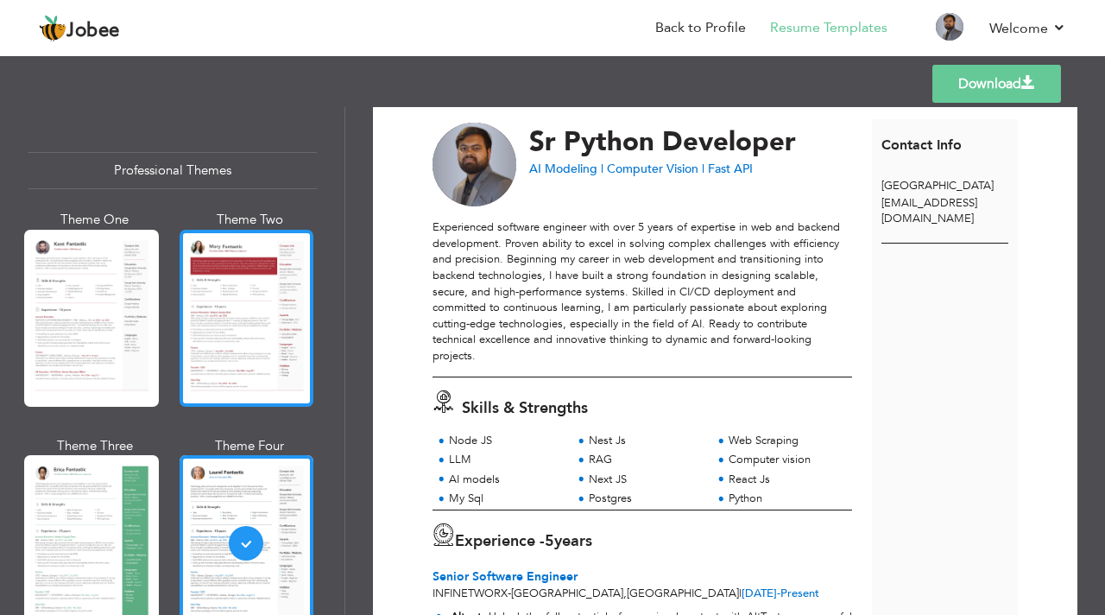
click at [289, 307] on div at bounding box center [247, 318] width 135 height 177
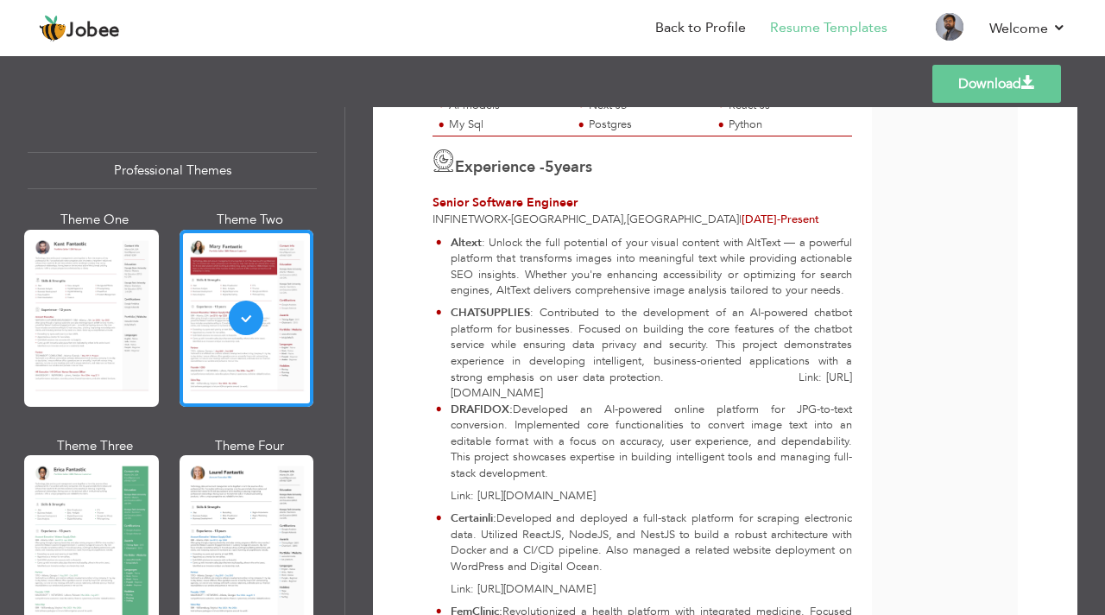
scroll to position [0, 0]
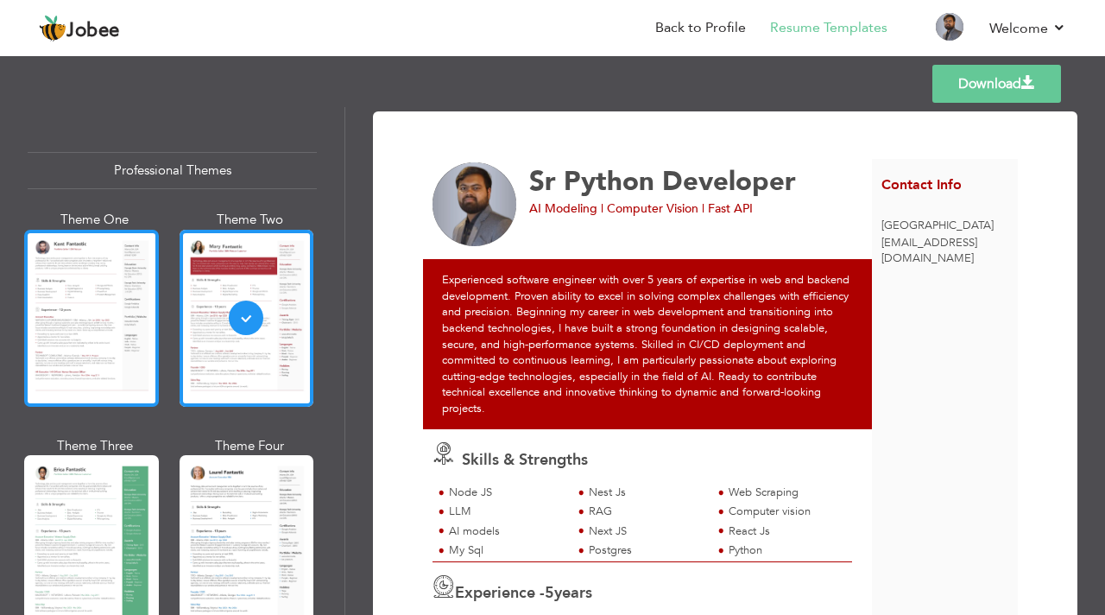
click at [150, 350] on div at bounding box center [91, 318] width 135 height 177
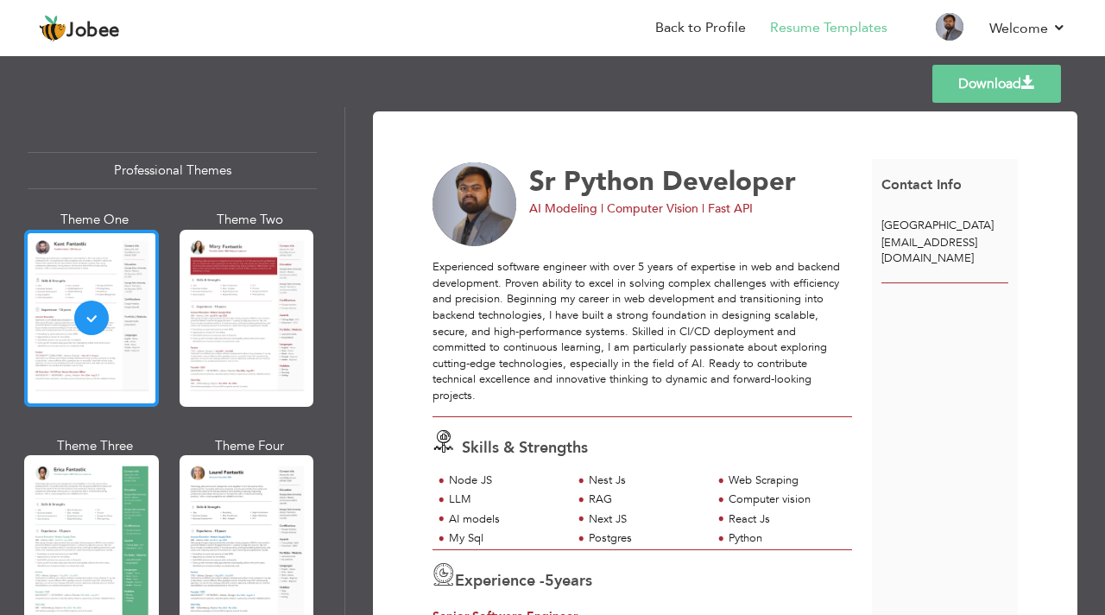
click at [115, 266] on div at bounding box center [91, 318] width 135 height 177
click at [720, 19] on link "Back to Profile" at bounding box center [701, 28] width 91 height 20
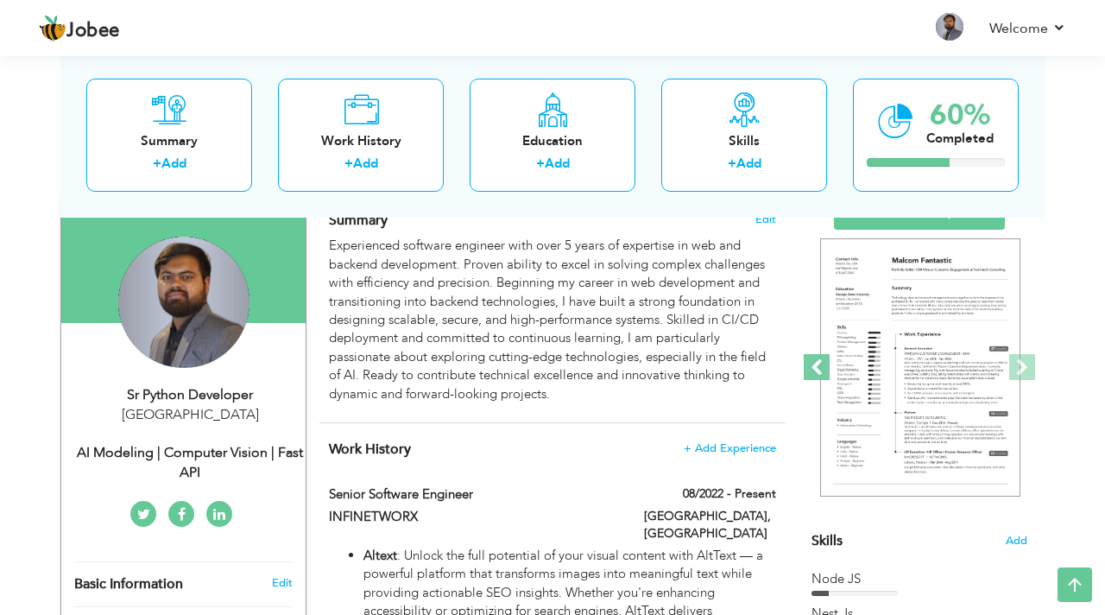
scroll to position [131, 0]
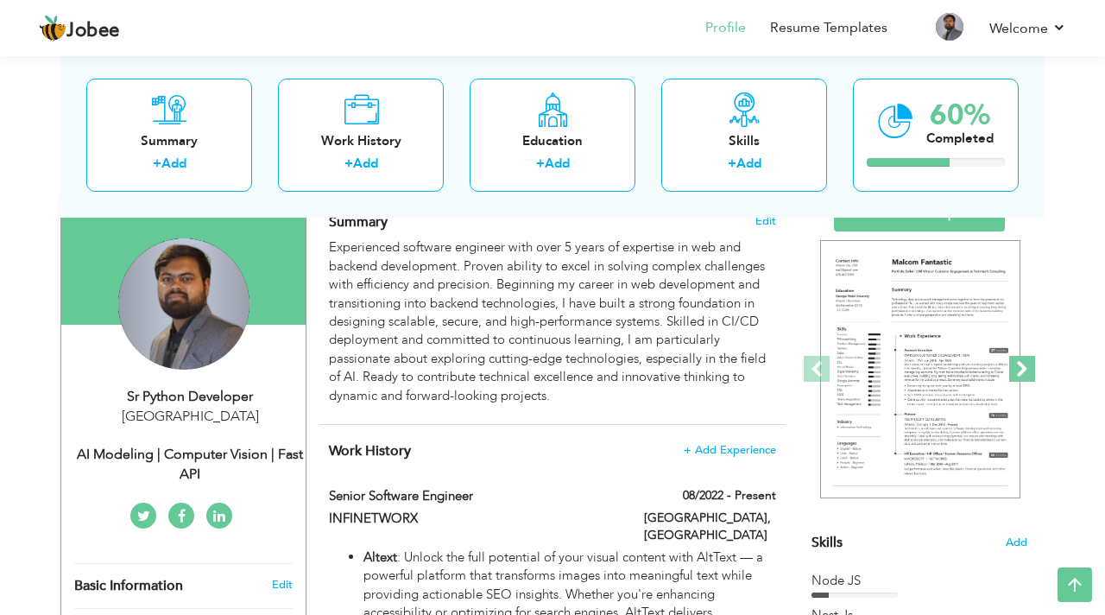
click at [1021, 362] on span at bounding box center [1023, 369] width 26 height 26
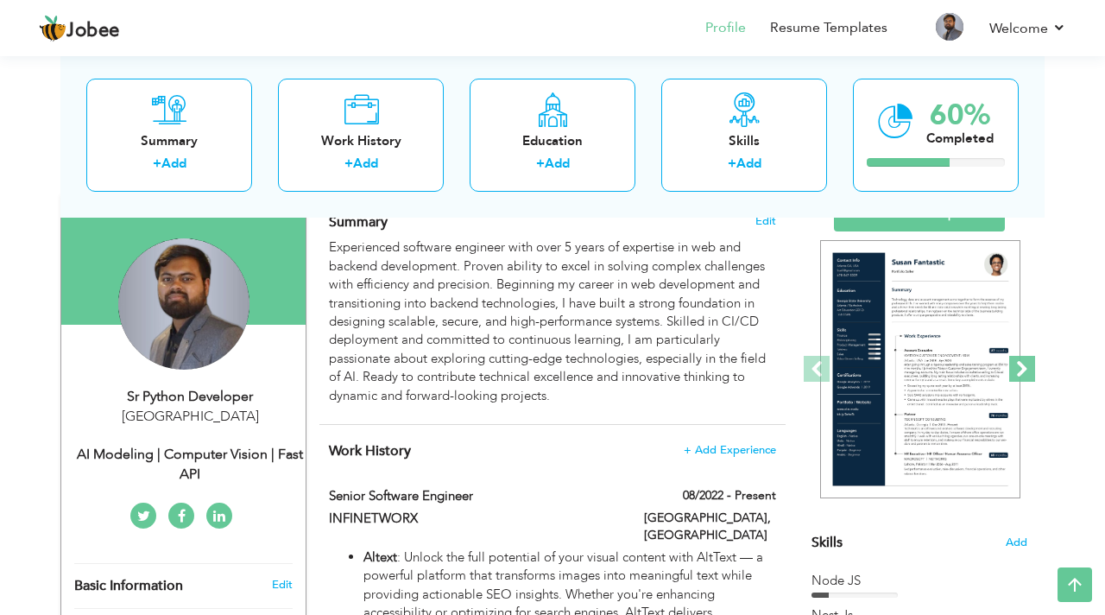
click at [1021, 362] on span at bounding box center [1023, 369] width 26 height 26
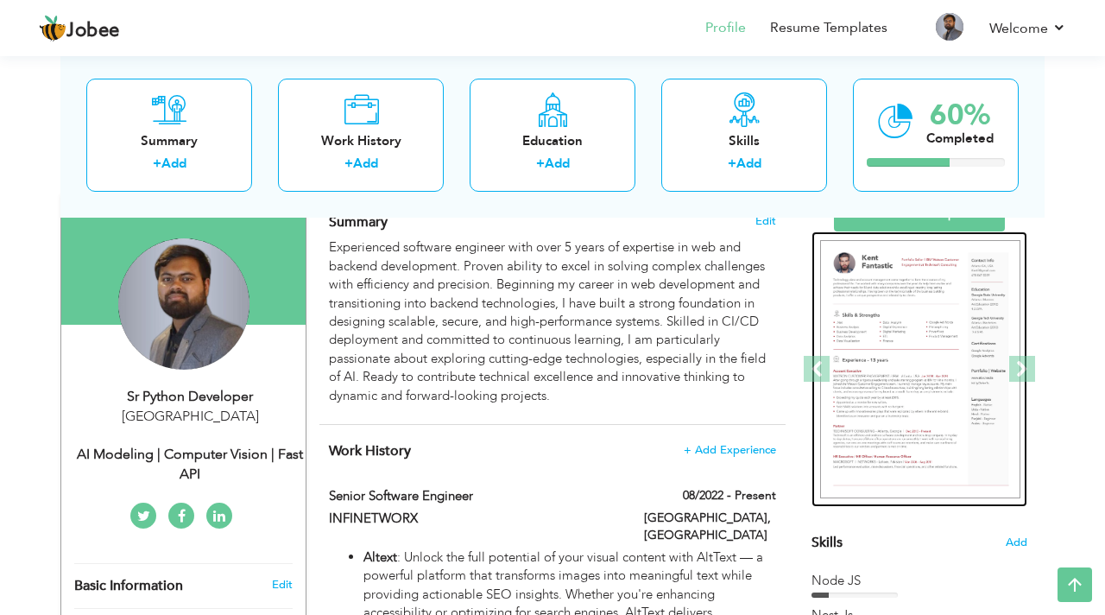
click at [912, 338] on img at bounding box center [920, 369] width 200 height 259
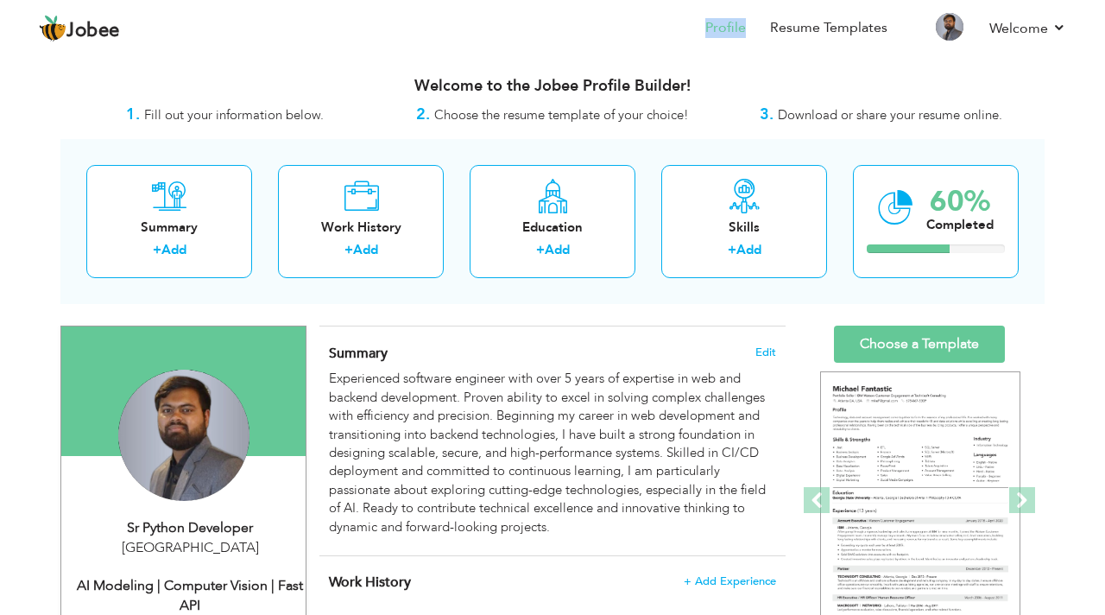
drag, startPoint x: 542, startPoint y: 52, endPoint x: 545, endPoint y: 35, distance: 16.8
click at [545, 35] on nav "Profile Resume Templates Resume Templates Cover Letters About My Resume Welcome…" at bounding box center [553, 29] width 1028 height 47
click at [262, 112] on span "Fill out your information below." at bounding box center [234, 114] width 180 height 17
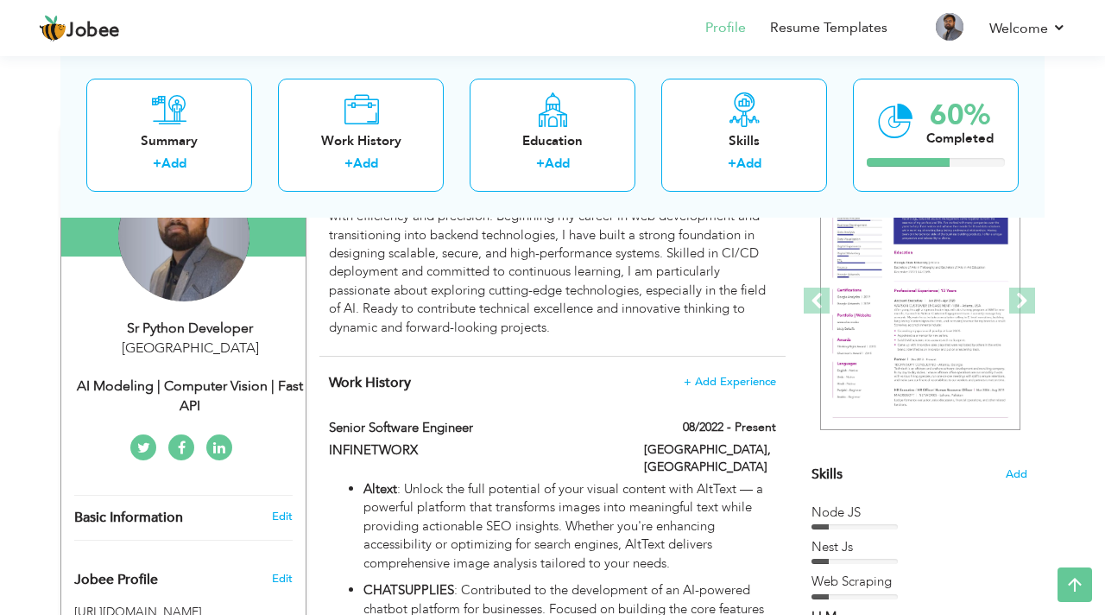
scroll to position [212, 0]
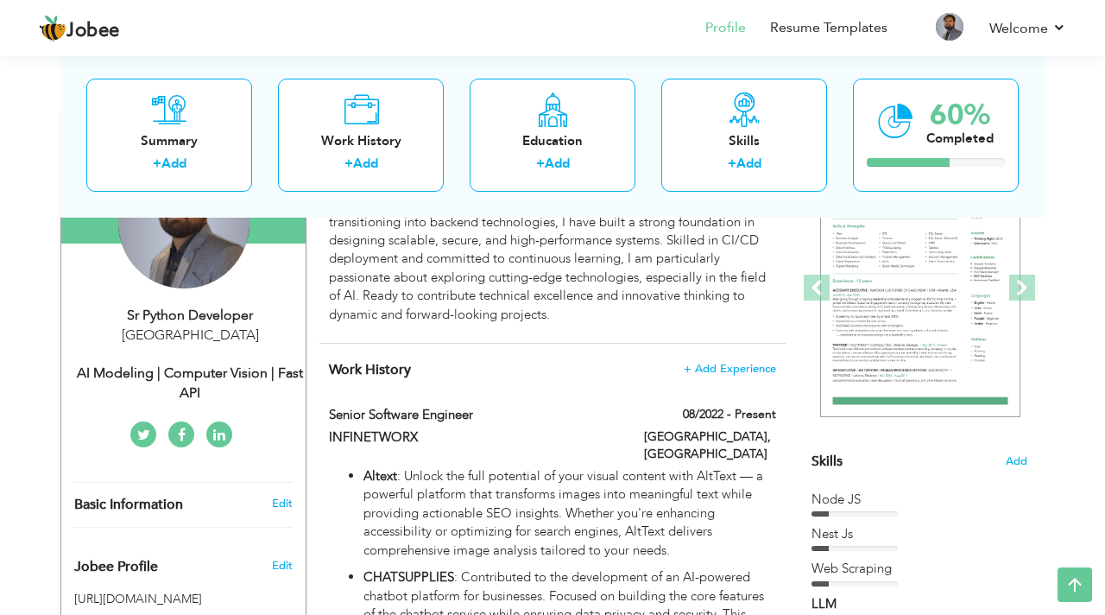
click at [180, 332] on div "[GEOGRAPHIC_DATA]" at bounding box center [189, 336] width 231 height 20
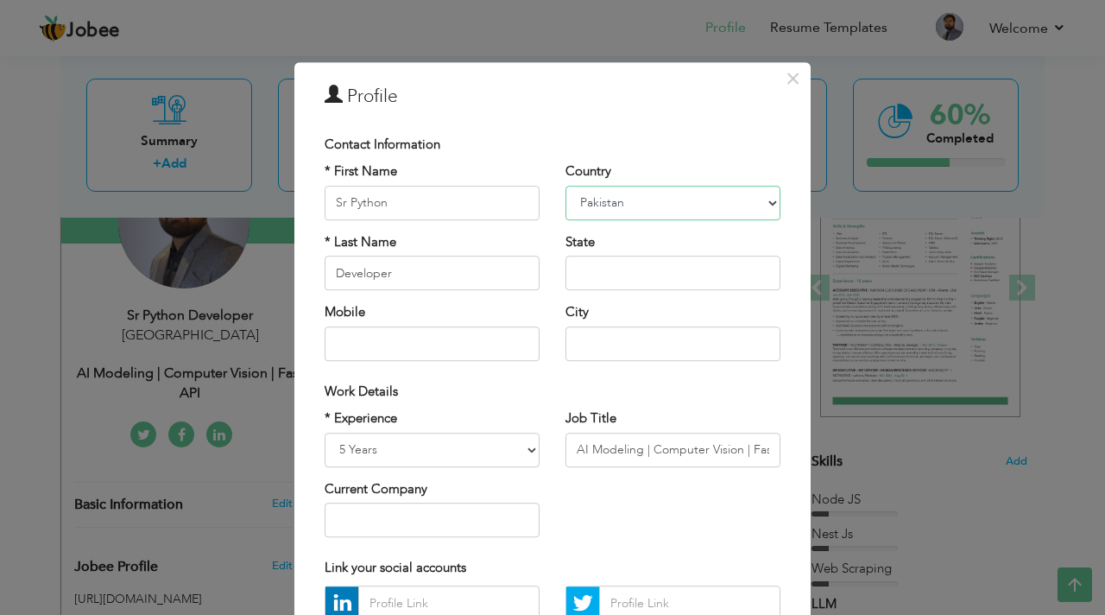
click at [656, 200] on select "Afghanistan Albania Algeria American Samoa Andorra Angola Anguilla Antarctica A…" at bounding box center [673, 203] width 215 height 35
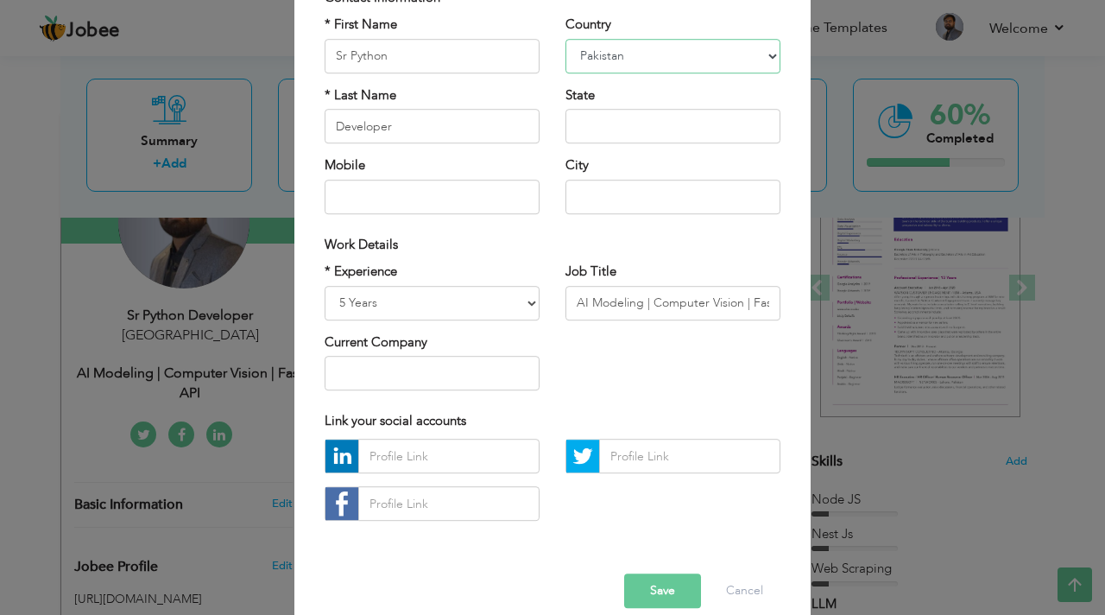
scroll to position [170, 0]
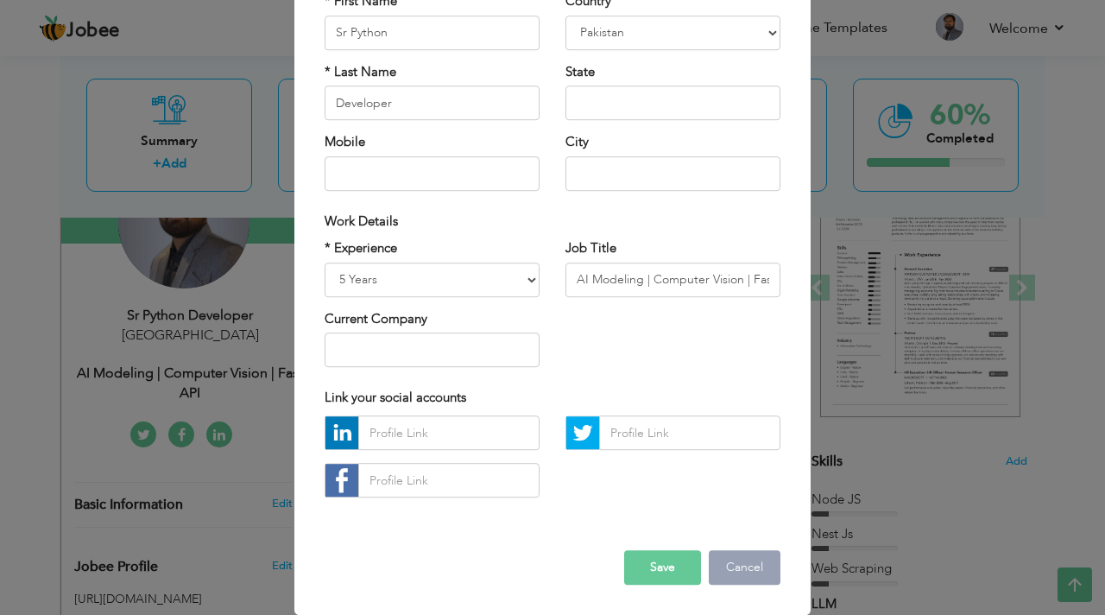
click at [746, 570] on button "Cancel" at bounding box center [745, 568] width 72 height 35
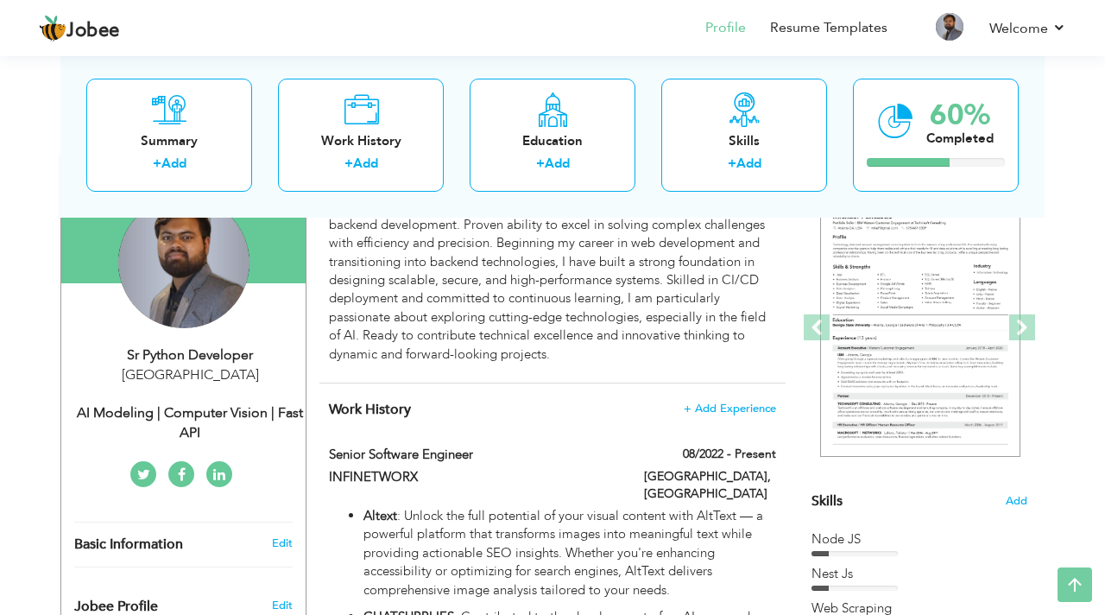
scroll to position [177, 0]
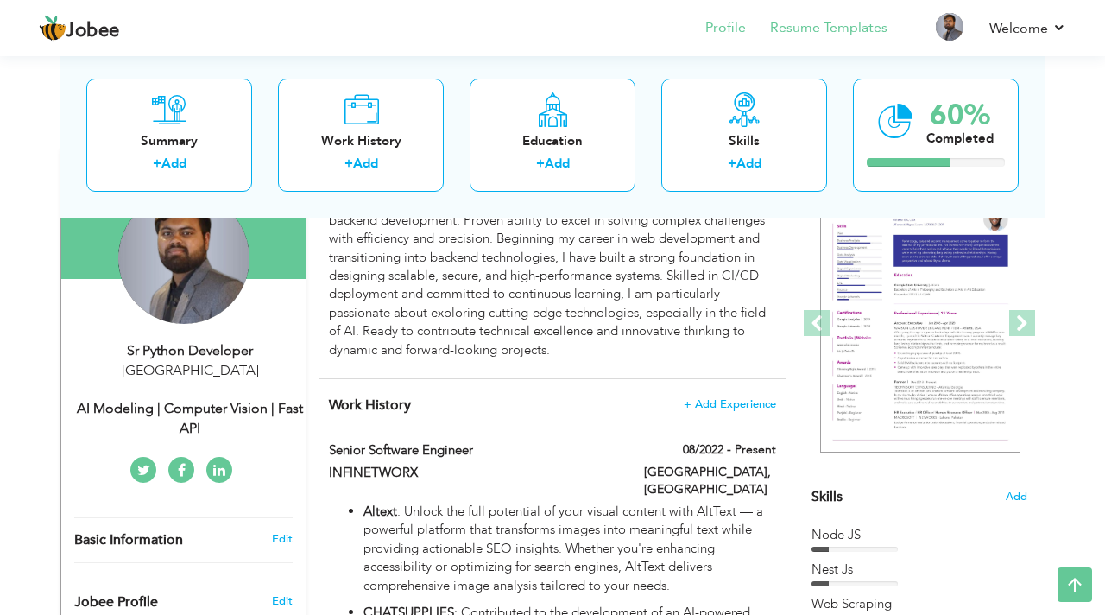
click at [828, 22] on link "Resume Templates" at bounding box center [828, 28] width 117 height 20
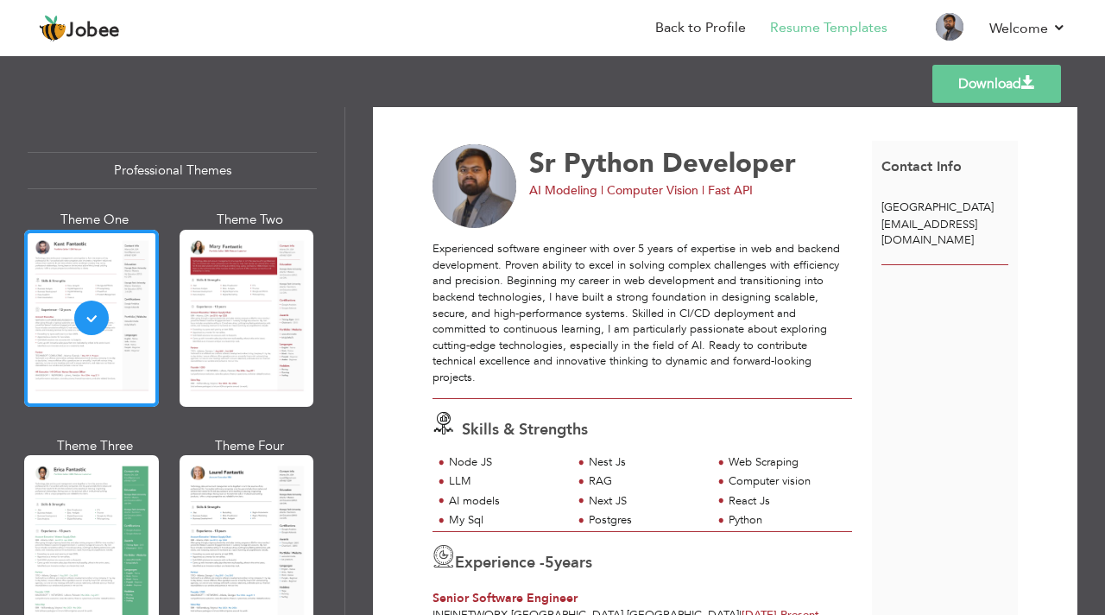
scroll to position [22, 0]
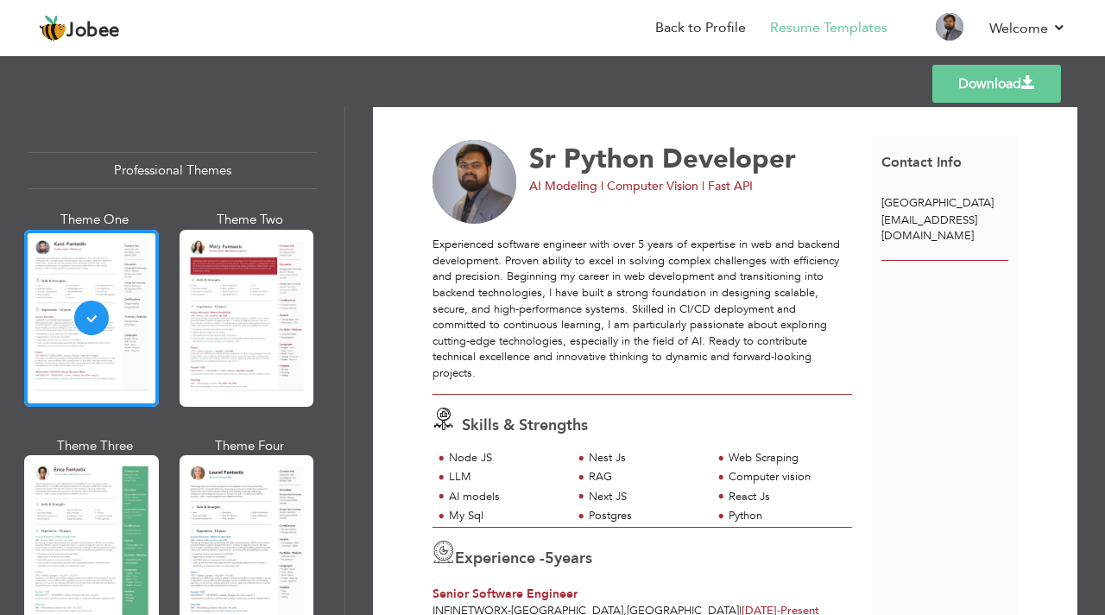
click at [961, 80] on link "Download" at bounding box center [997, 84] width 129 height 38
